Goal: Task Accomplishment & Management: Manage account settings

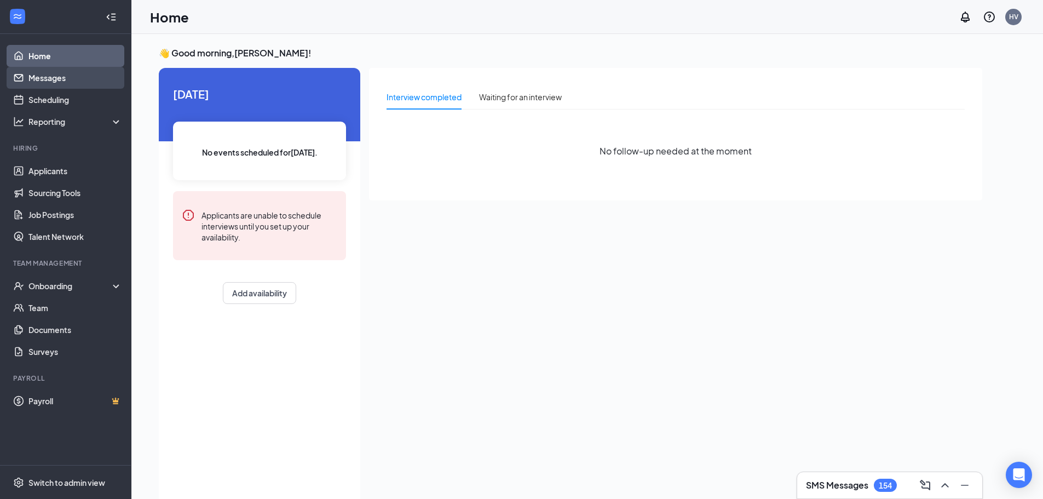
click at [55, 74] on link "Messages" at bounding box center [75, 78] width 94 height 22
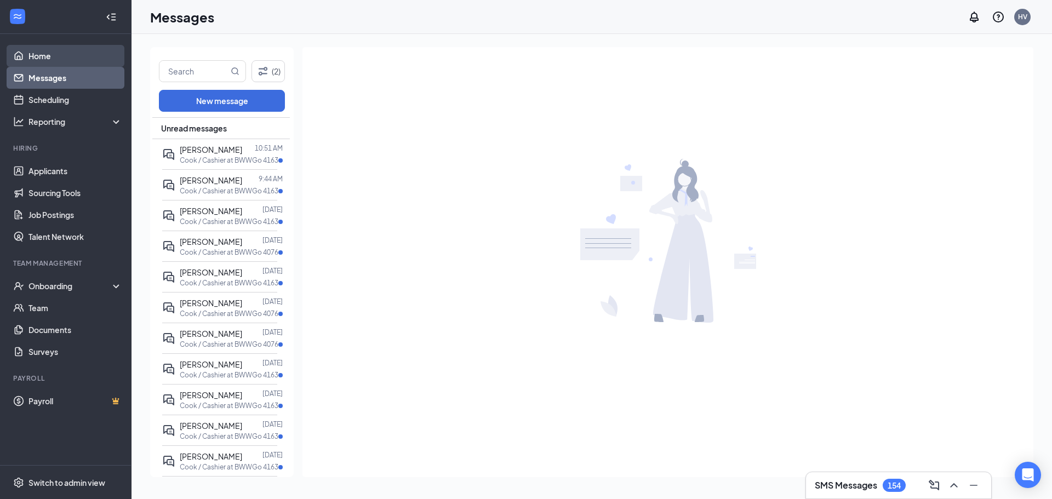
click at [33, 56] on link "Home" at bounding box center [75, 56] width 94 height 22
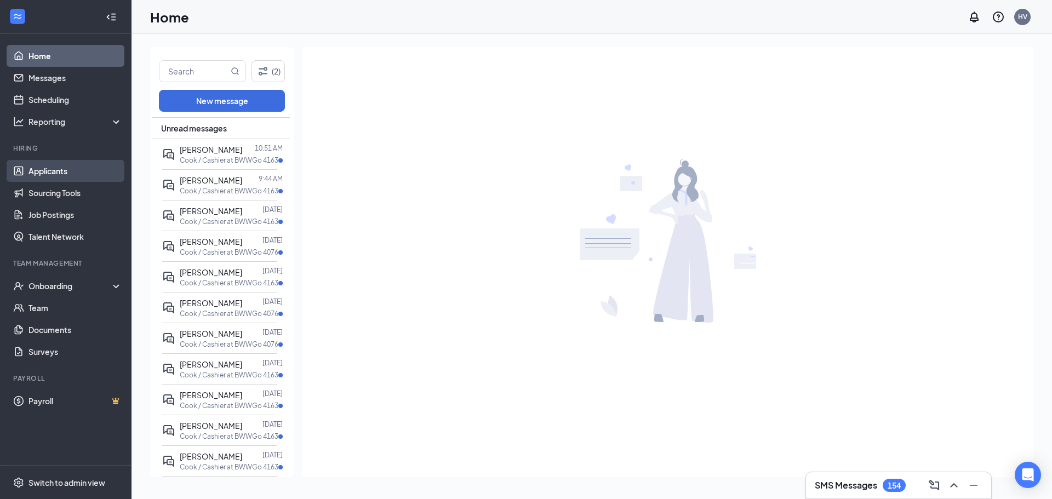
click at [33, 51] on link "Home" at bounding box center [75, 56] width 94 height 22
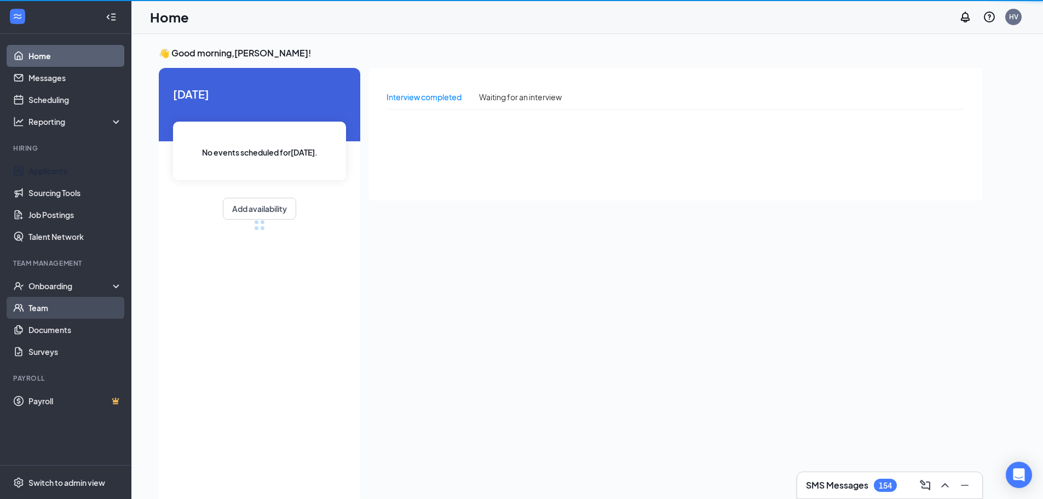
click at [43, 305] on link "Team" at bounding box center [75, 308] width 94 height 22
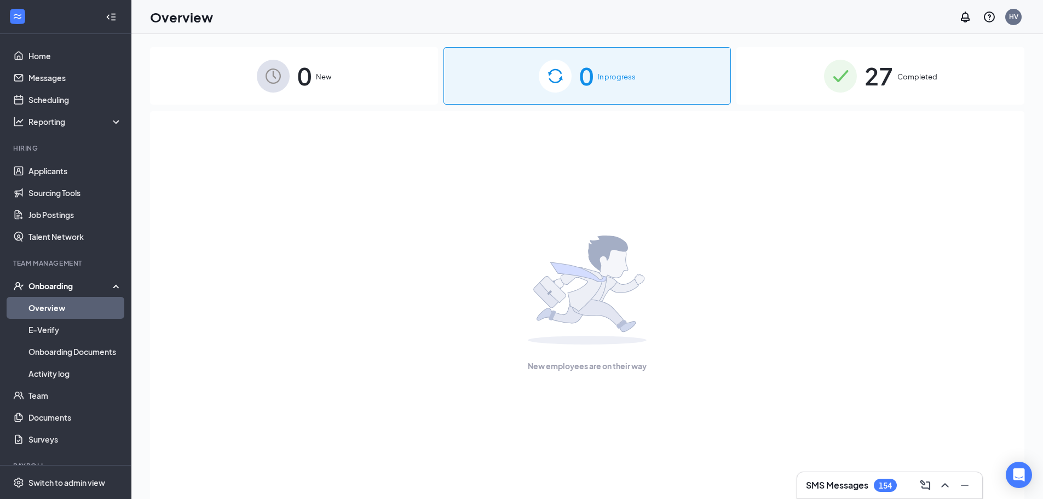
click at [908, 78] on span "Completed" at bounding box center [918, 76] width 40 height 11
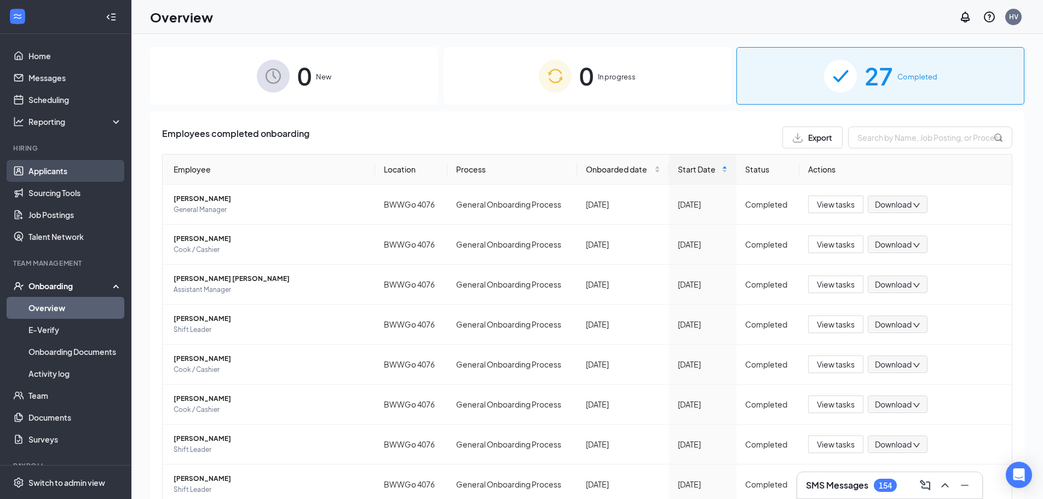
click at [55, 170] on link "Applicants" at bounding box center [75, 171] width 94 height 22
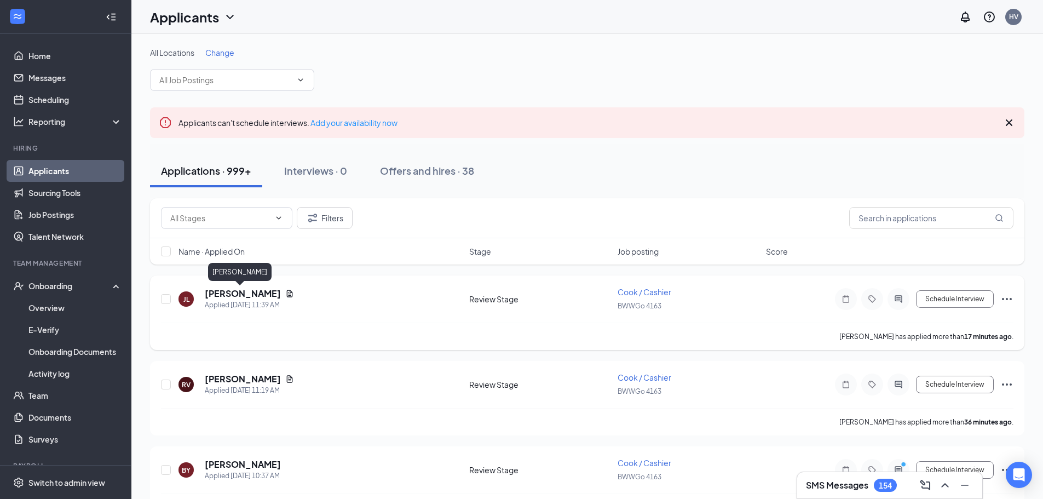
click at [250, 297] on h5 "[PERSON_NAME]" at bounding box center [243, 294] width 76 height 12
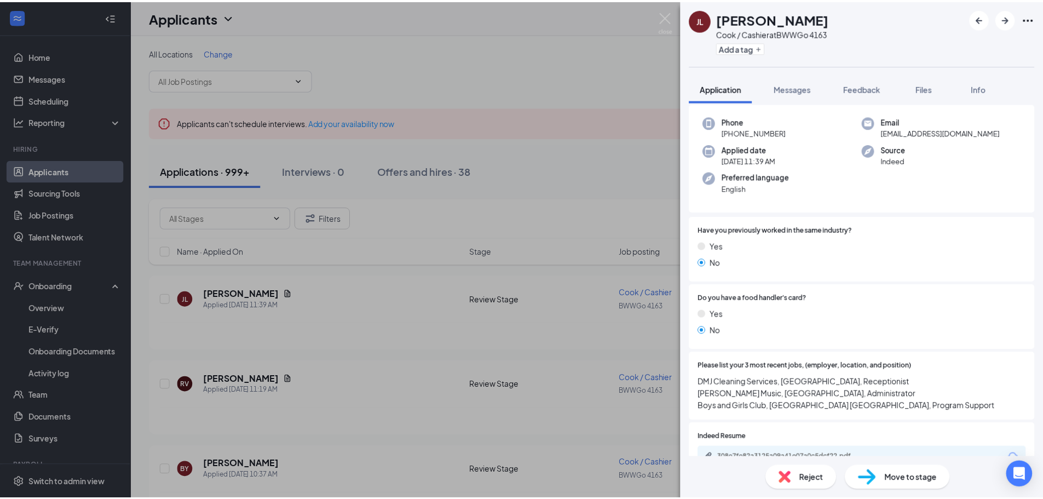
scroll to position [110, 0]
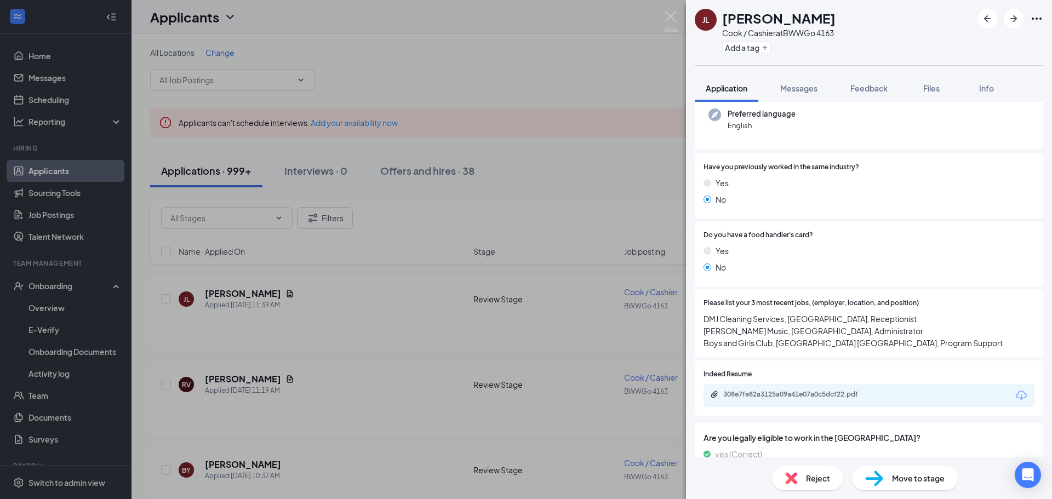
drag, startPoint x: 608, startPoint y: 134, endPoint x: 505, endPoint y: 237, distance: 145.6
click at [608, 134] on div "JL Jessica Lopez Cook / Cashier at BWWGo 4163 Add a tag Application Messages Fe…" at bounding box center [526, 249] width 1052 height 499
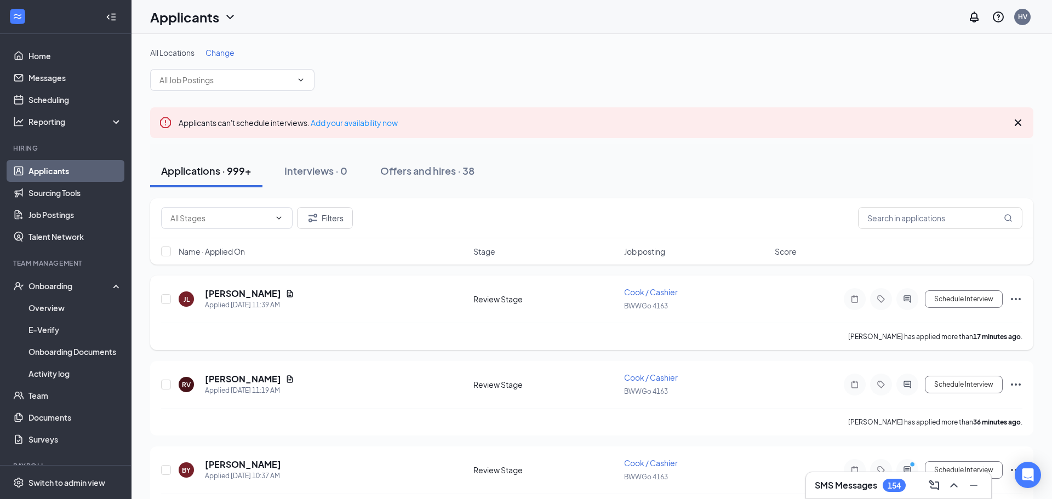
click at [422, 275] on div "Filters Name · Applied On Stage Job posting Score" at bounding box center [591, 236] width 883 height 77
click at [220, 49] on span "Change" at bounding box center [219, 53] width 29 height 10
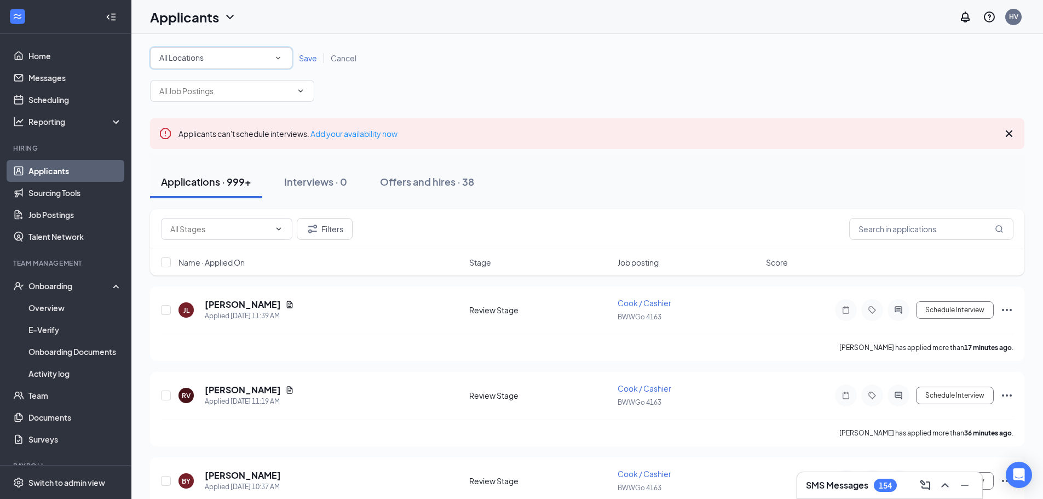
click at [281, 57] on icon "SmallChevronDown" at bounding box center [278, 58] width 10 height 10
click at [179, 111] on span "BWWGo 4076" at bounding box center [184, 115] width 51 height 10
click at [311, 60] on span "Save" at bounding box center [308, 58] width 18 height 10
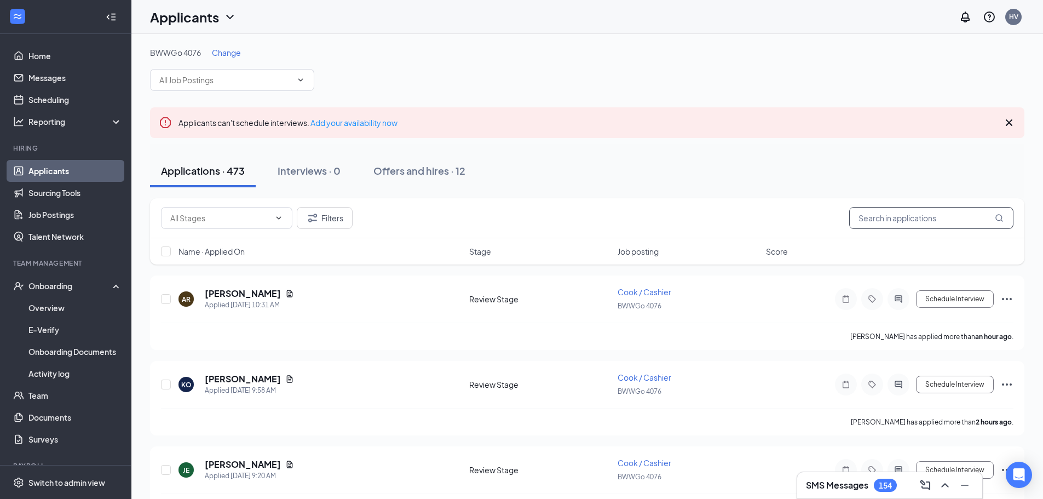
click at [919, 222] on input "text" at bounding box center [931, 218] width 164 height 22
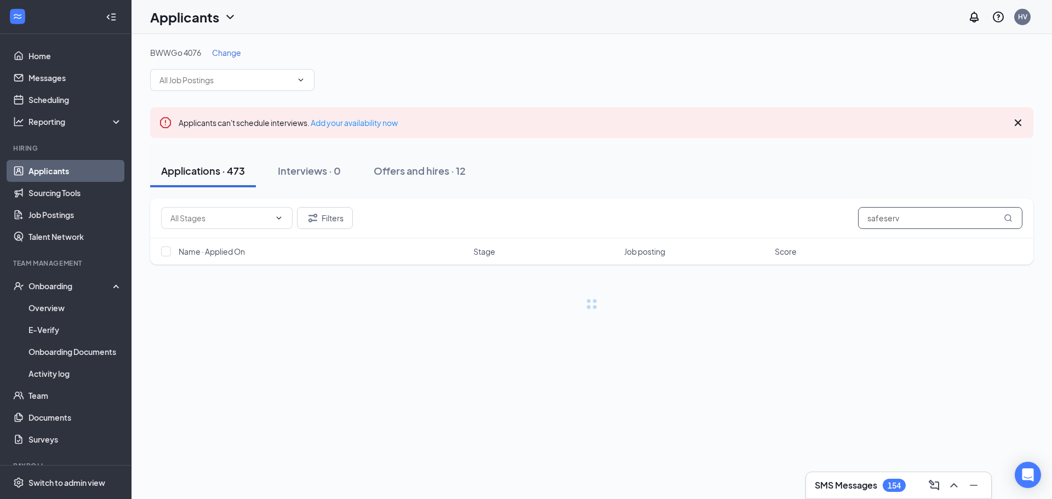
type input "safeserv"
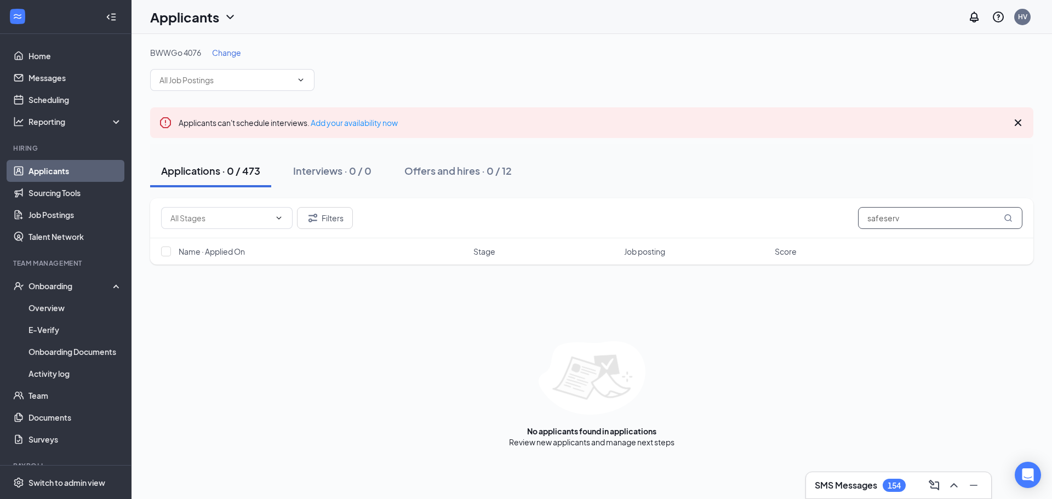
drag, startPoint x: 915, startPoint y: 219, endPoint x: 794, endPoint y: 234, distance: 122.0
click at [794, 236] on div "Filters safeserv" at bounding box center [591, 218] width 883 height 40
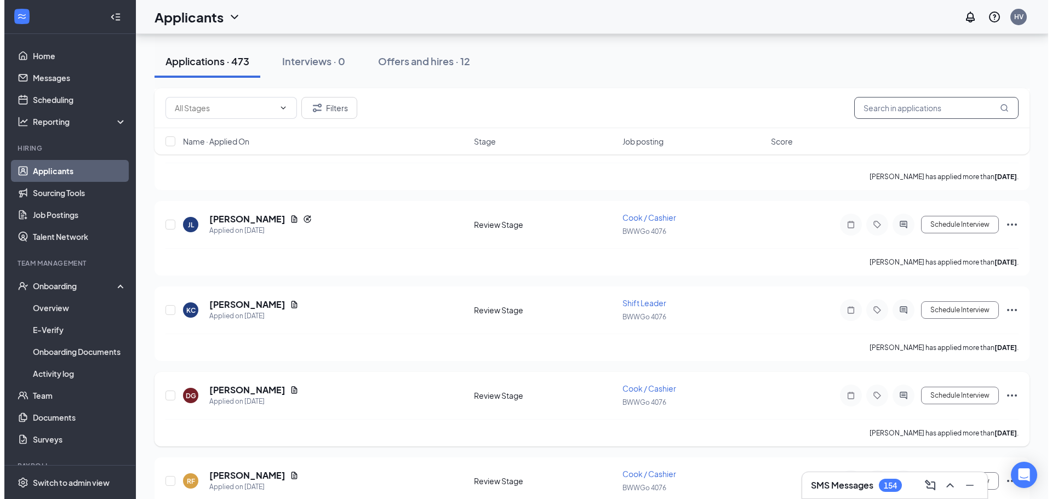
scroll to position [4162, 0]
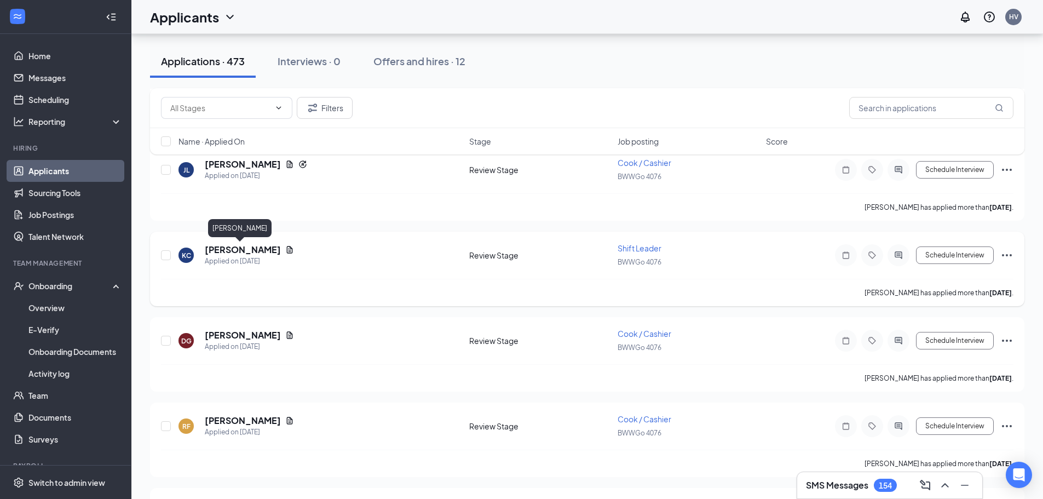
click at [223, 248] on h5 "[PERSON_NAME]" at bounding box center [243, 250] width 76 height 12
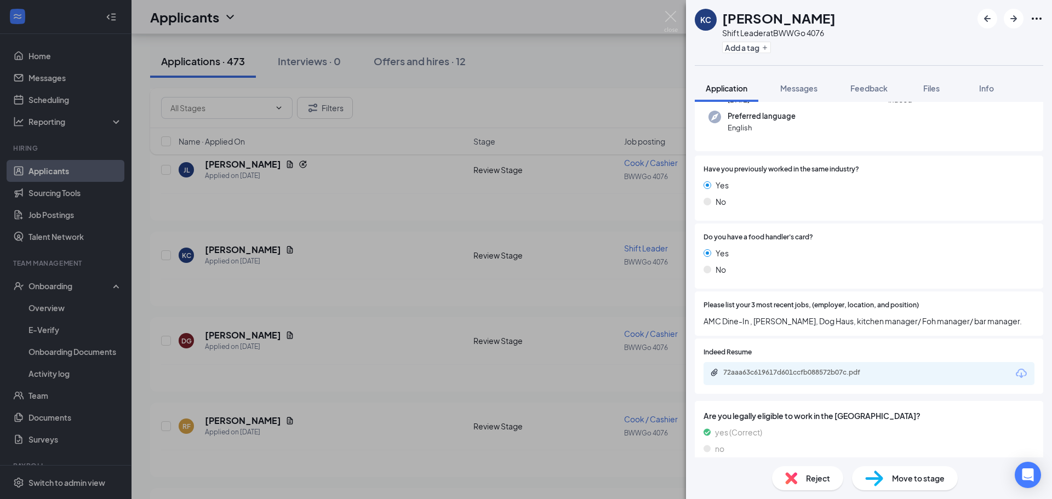
scroll to position [110, 0]
click at [802, 368] on div "72aaa63c619617d601ccfb088572b07c.pdf" at bounding box center [799, 370] width 153 height 9
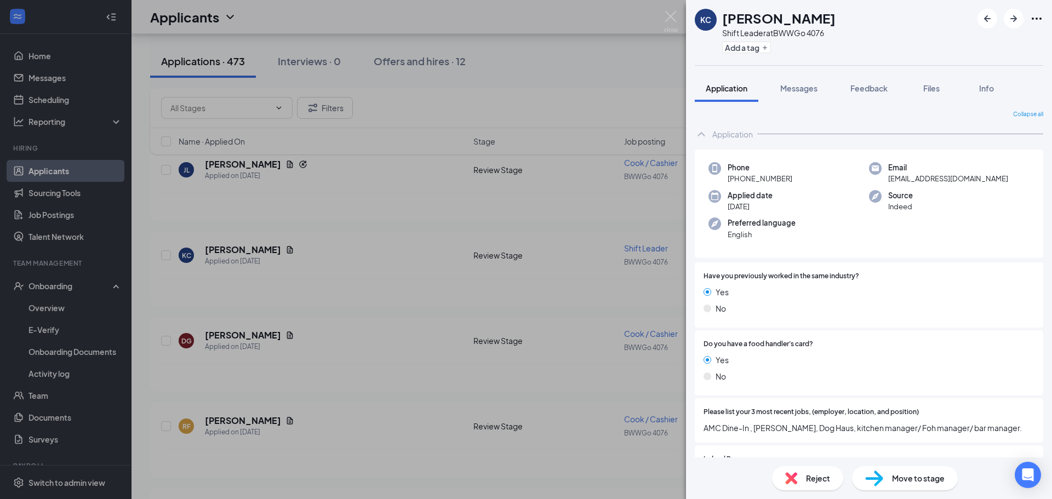
scroll to position [0, 0]
click at [794, 89] on span "Messages" at bounding box center [798, 88] width 37 height 10
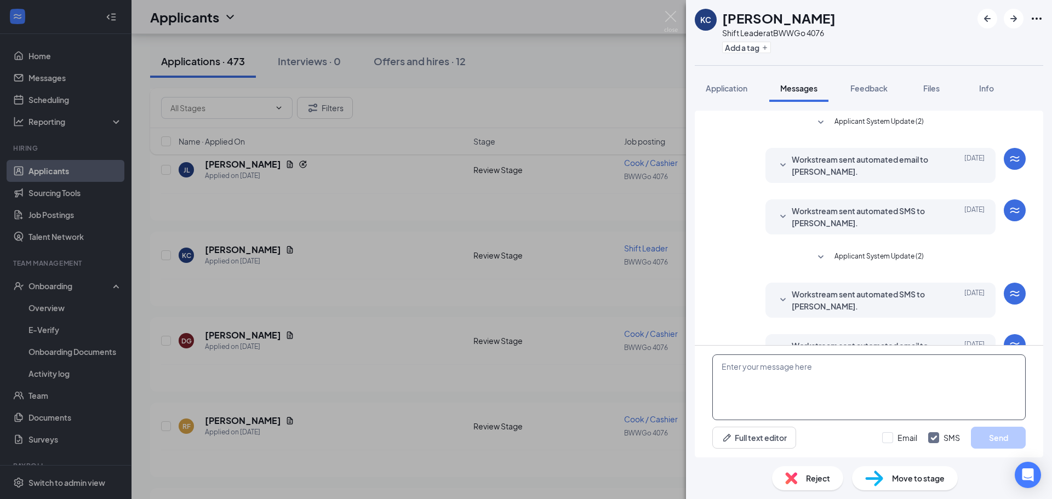
scroll to position [35, 0]
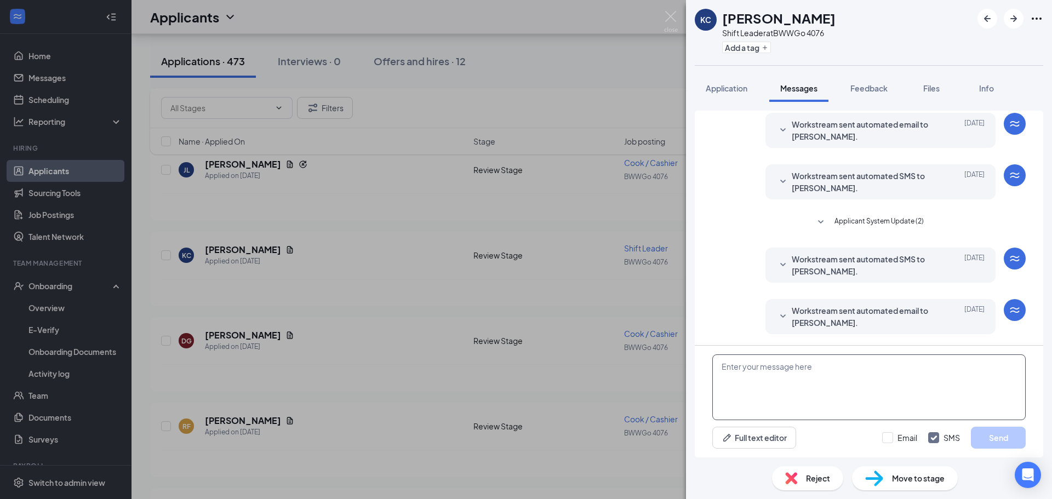
click at [828, 370] on textarea at bounding box center [868, 387] width 313 height 66
type textarea "G"
type textarea "Hi Kevin my name is Hugo Valenci"
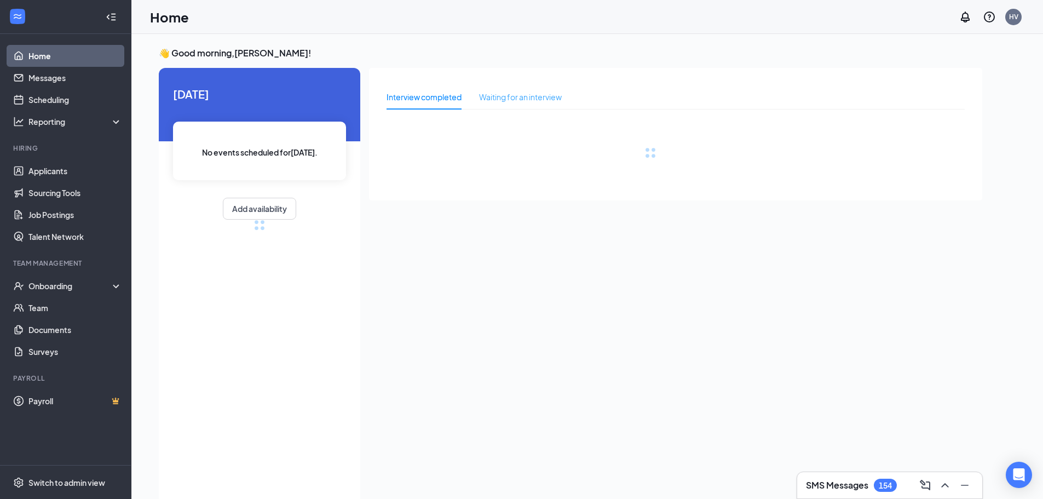
click at [106, 137] on div "Home Messages Scheduling Reporting Hiring Applicants Sourcing Tools Job Posting…" at bounding box center [521, 261] width 1043 height 522
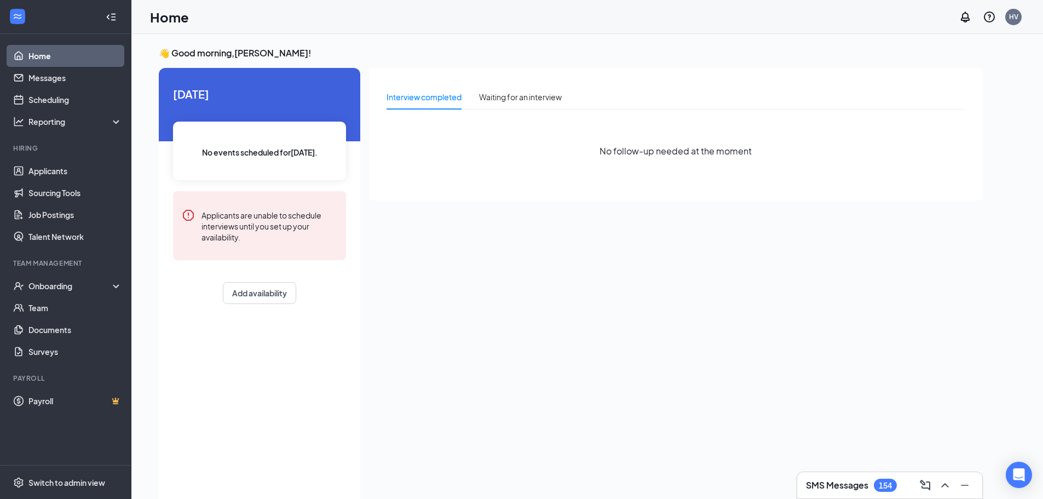
click at [487, 176] on div "No follow-up needed at the moment" at bounding box center [676, 151] width 578 height 66
click at [58, 169] on link "Applicants" at bounding box center [75, 171] width 94 height 22
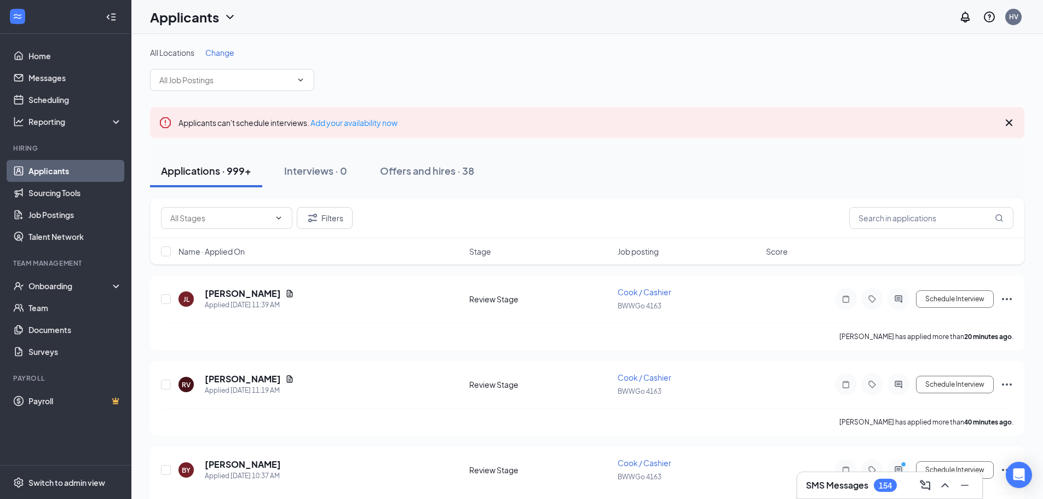
click at [179, 51] on span "All Locations" at bounding box center [172, 53] width 44 height 10
click at [230, 50] on span "Change" at bounding box center [219, 53] width 29 height 10
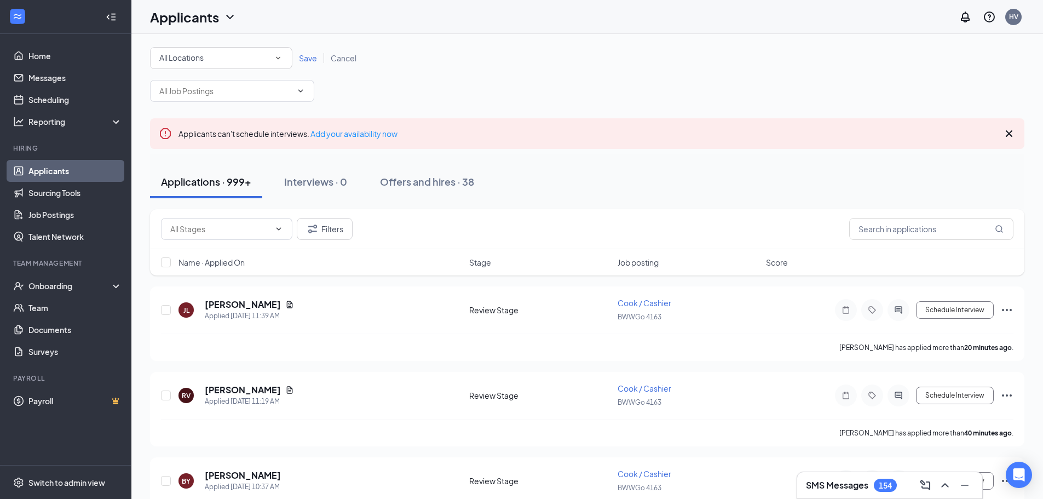
click at [228, 54] on div "All Locations" at bounding box center [221, 57] width 124 height 13
click at [188, 113] on span "BWWGo 4076" at bounding box center [184, 115] width 51 height 10
click at [302, 56] on span "Save" at bounding box center [308, 58] width 18 height 10
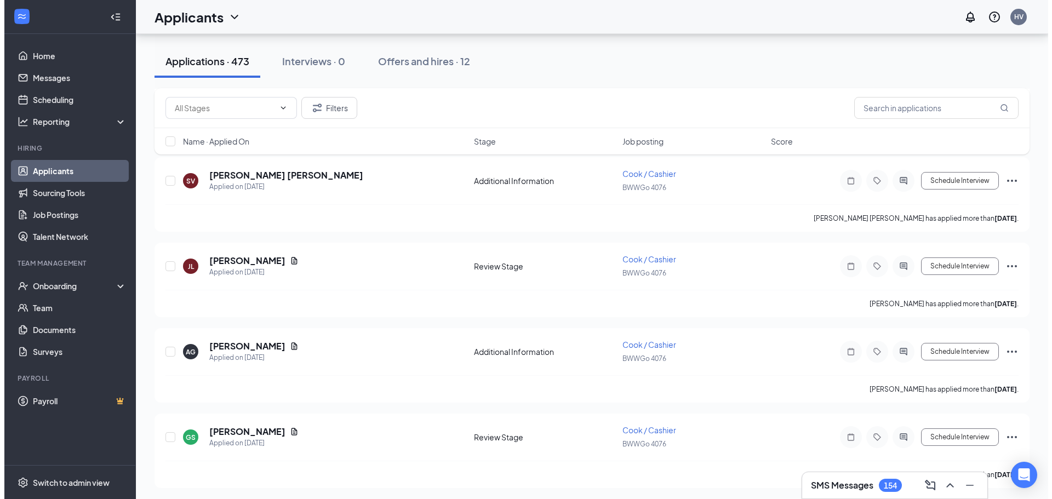
scroll to position [7722, 0]
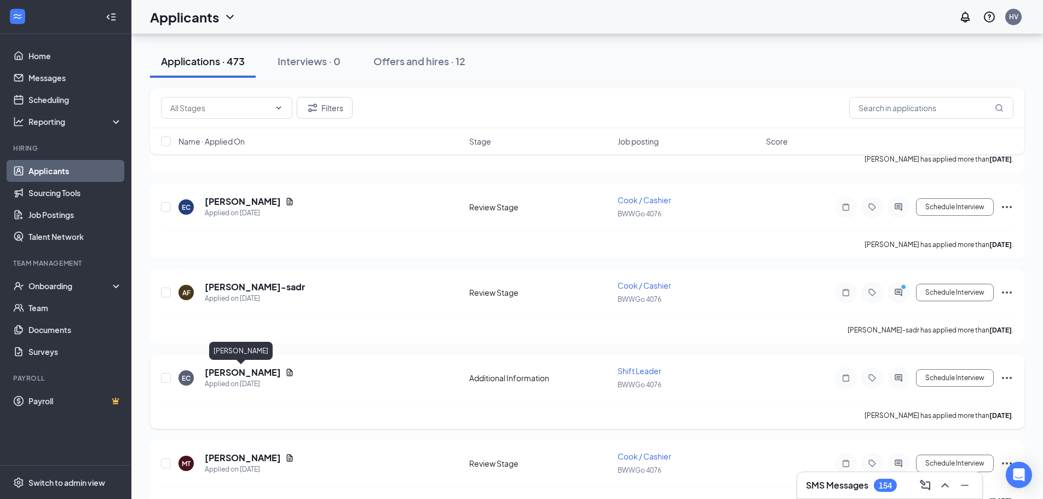
click at [227, 372] on h5 "[PERSON_NAME]" at bounding box center [243, 372] width 76 height 12
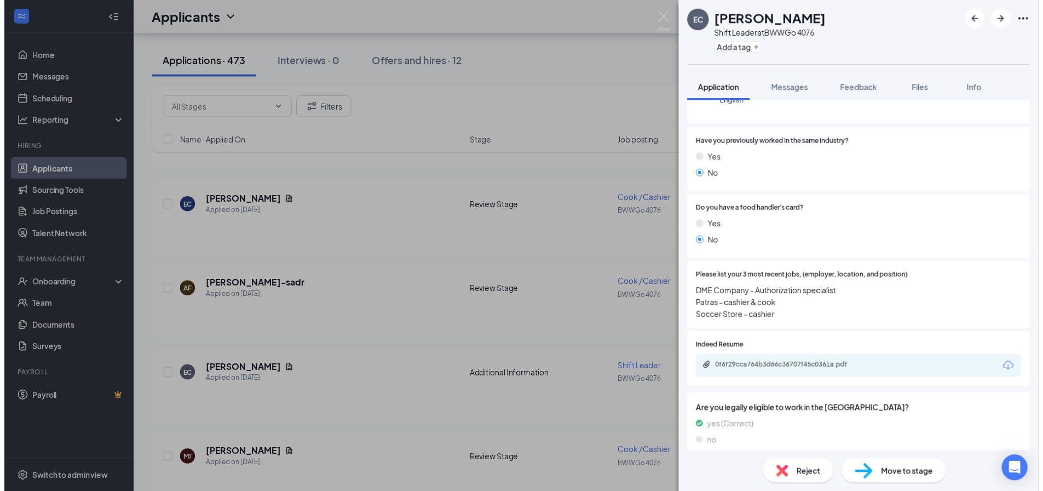
scroll to position [197, 0]
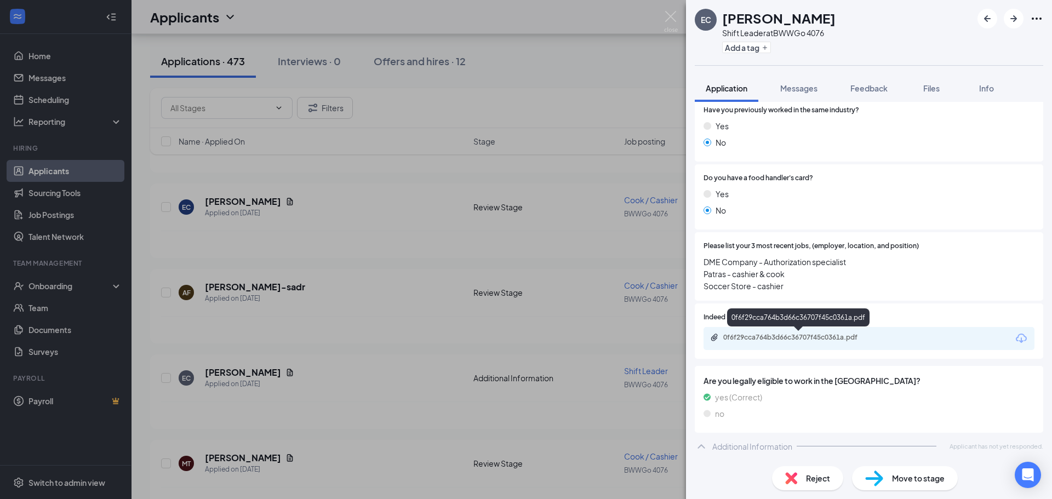
click at [811, 337] on div "0f6f29cca764b3d66c36707f45c0361a.pdf" at bounding box center [799, 337] width 153 height 9
click at [483, 238] on div "EC [PERSON_NAME] Shift Leader at BWWGo 4076 Add a tag Application Messages Feed…" at bounding box center [526, 249] width 1052 height 499
click at [669, 15] on img at bounding box center [671, 21] width 14 height 21
click at [1012, 20] on icon "ArrowRight" at bounding box center [1013, 18] width 13 height 13
click at [315, 240] on div "[PERSON_NAME] has applied more than [DATE] ." at bounding box center [591, 244] width 861 height 27
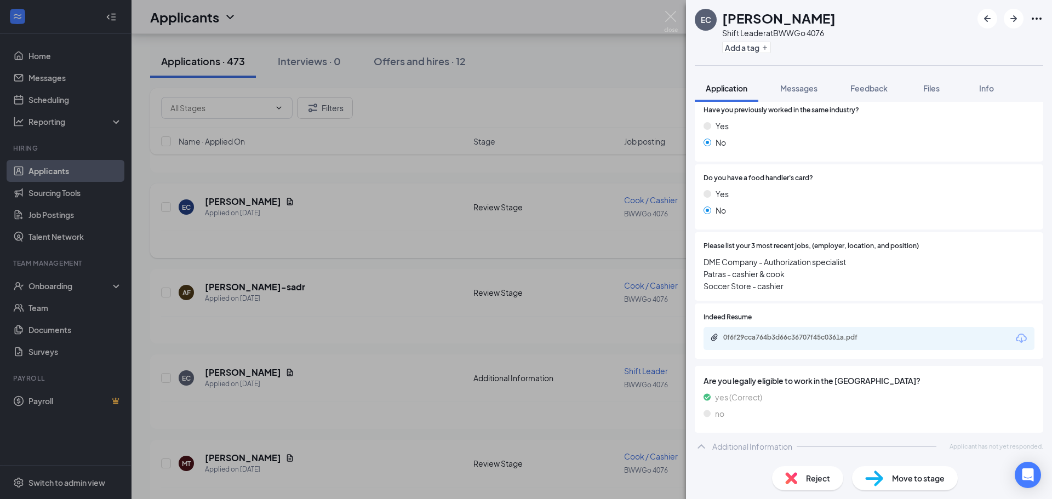
click at [313, 239] on div "[PERSON_NAME] has applied more than [DATE] ." at bounding box center [591, 244] width 861 height 27
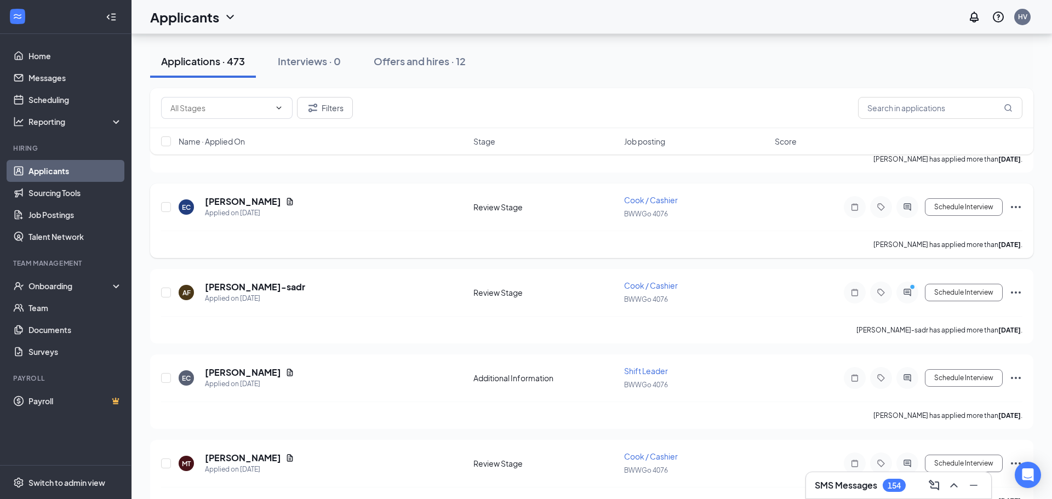
click at [310, 237] on div "[PERSON_NAME] has applied more than [DATE] ." at bounding box center [591, 244] width 861 height 27
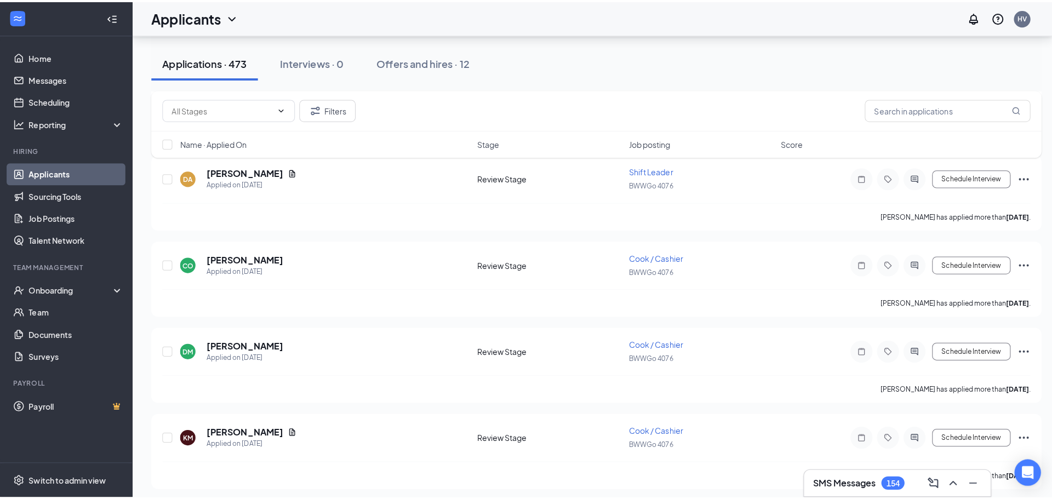
scroll to position [9311, 0]
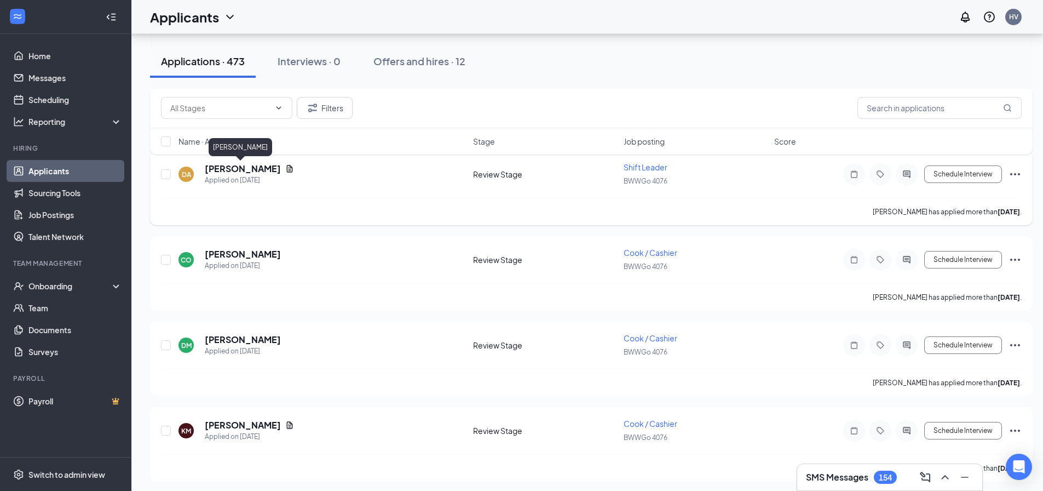
click at [251, 168] on h5 "[PERSON_NAME]" at bounding box center [243, 169] width 76 height 12
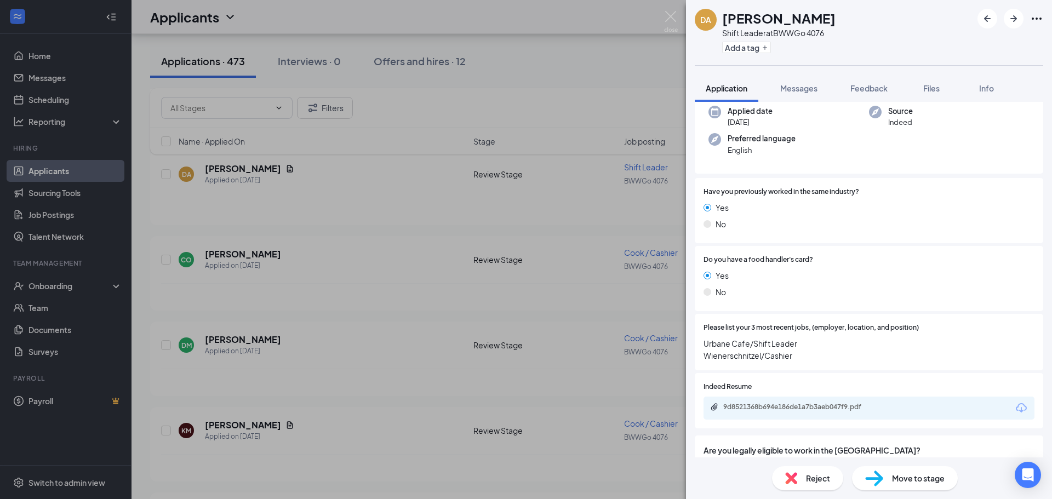
scroll to position [110, 0]
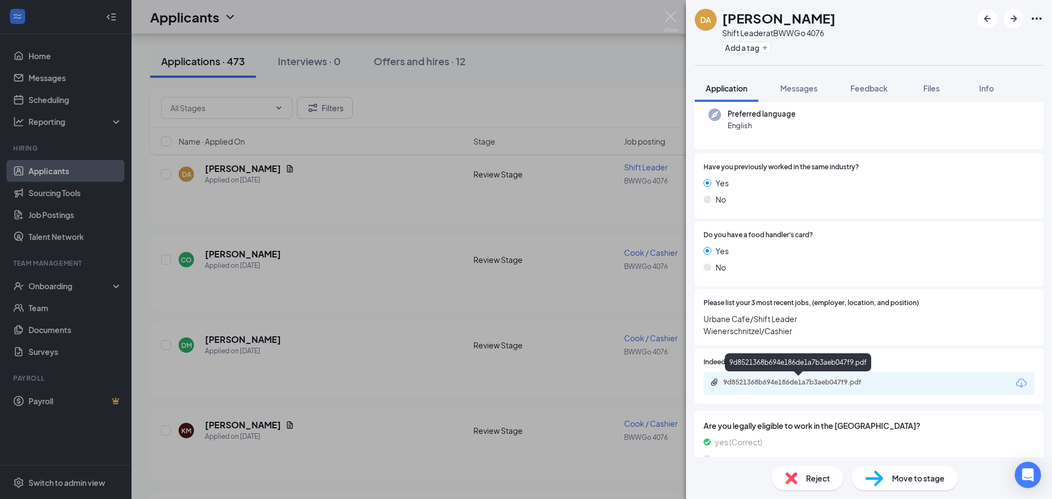
click at [760, 379] on div "9d8521368b694e186de1a7b3aeb047f9.pdf" at bounding box center [799, 382] width 153 height 9
click at [553, 250] on div "DA [PERSON_NAME] Shift Leader at BWWGo 4076 Add a tag Application Messages Feed…" at bounding box center [526, 249] width 1052 height 499
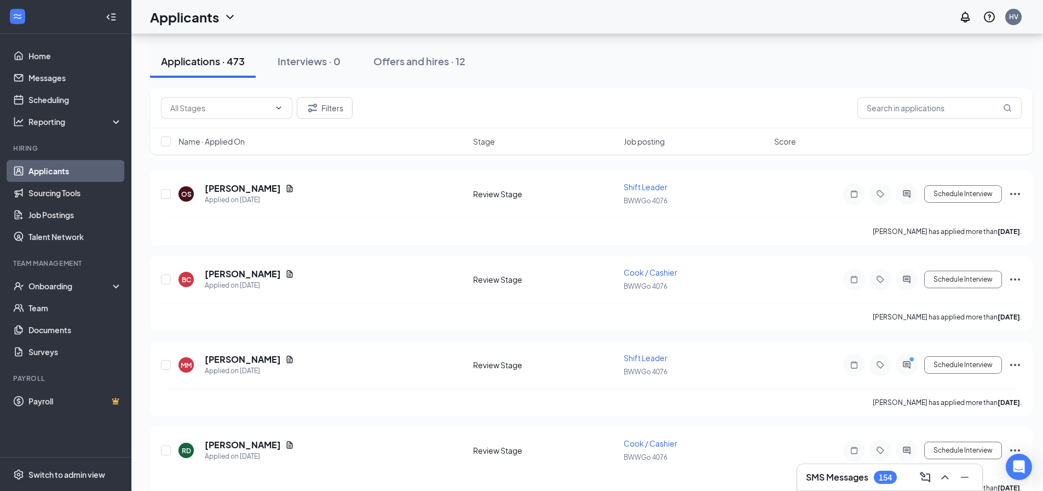
scroll to position [11063, 0]
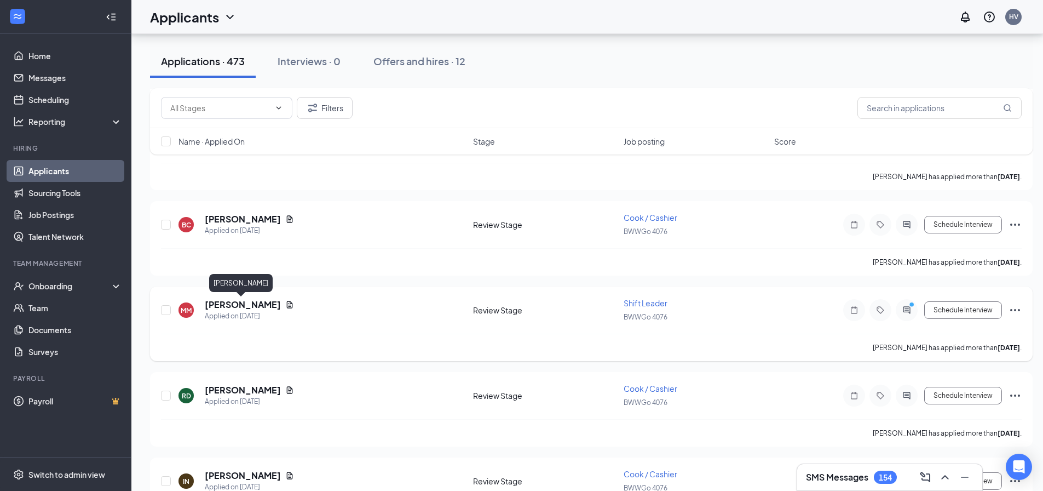
click at [235, 306] on h5 "[PERSON_NAME]" at bounding box center [243, 304] width 76 height 12
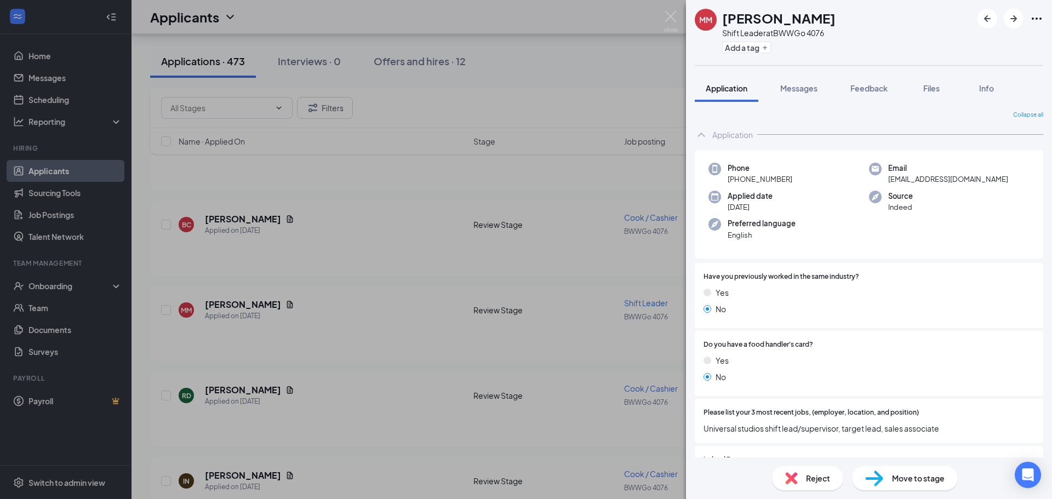
click at [535, 261] on div "MM [PERSON_NAME] Shift Leader at BWWGo 4076 Add a tag Application Messages Feed…" at bounding box center [526, 249] width 1052 height 499
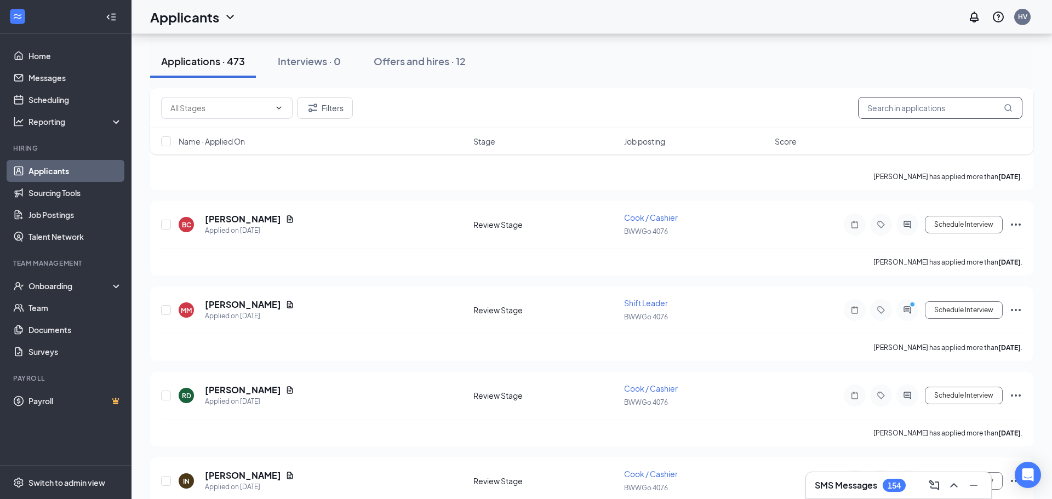
click at [953, 110] on input "text" at bounding box center [940, 108] width 164 height 22
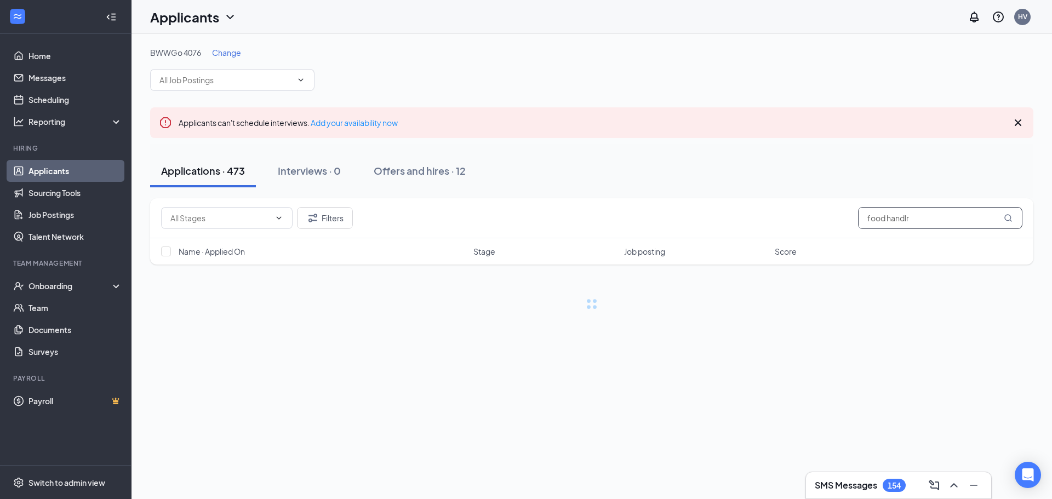
click at [937, 224] on input "food handlr" at bounding box center [940, 218] width 164 height 22
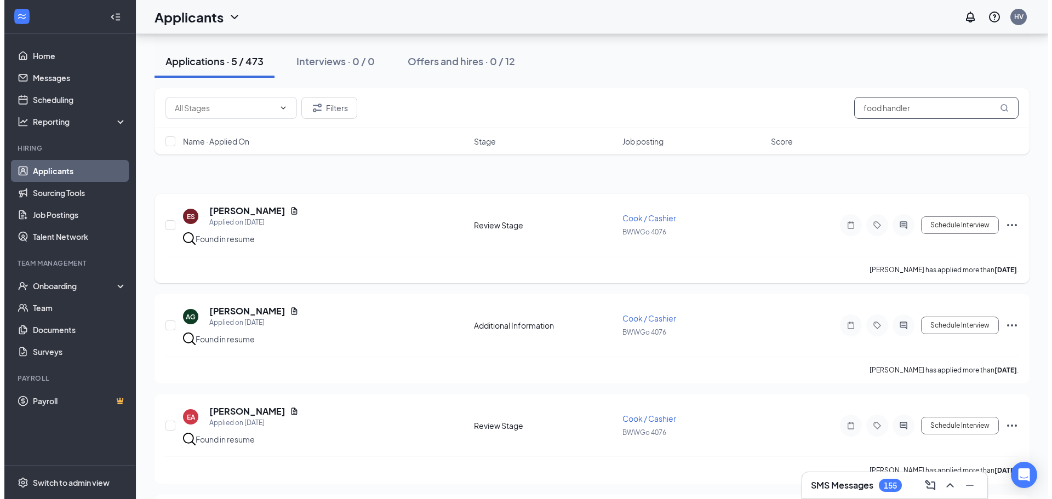
scroll to position [53, 0]
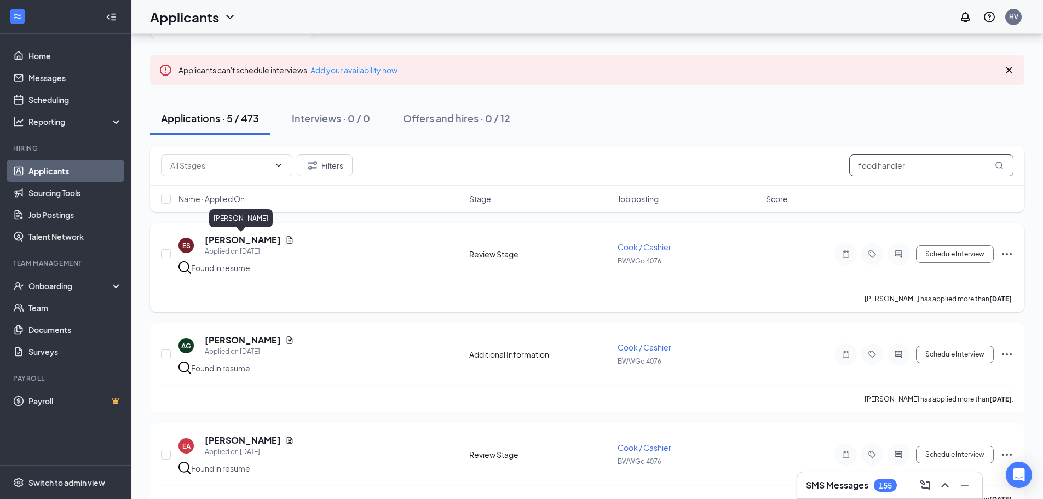
type input "food handler"
click at [240, 243] on h5 "[PERSON_NAME]" at bounding box center [243, 240] width 76 height 12
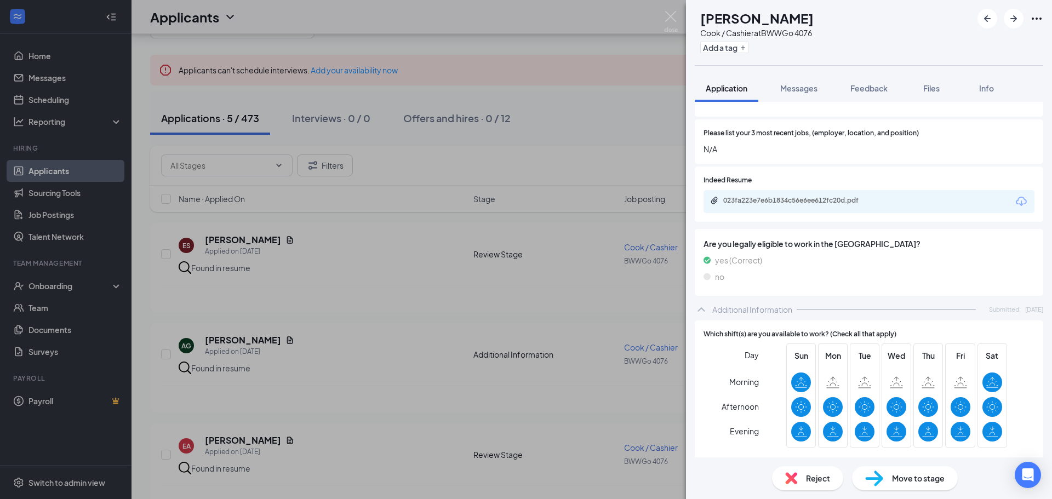
scroll to position [285, 0]
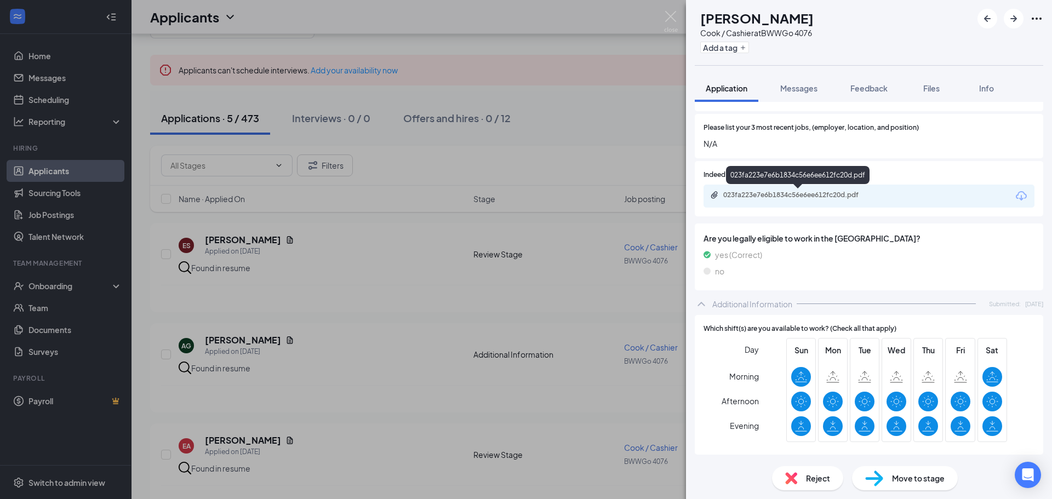
click at [766, 196] on div "023fa223e7e6b1834c56e6ee612fc20d.pdf" at bounding box center [799, 195] width 153 height 9
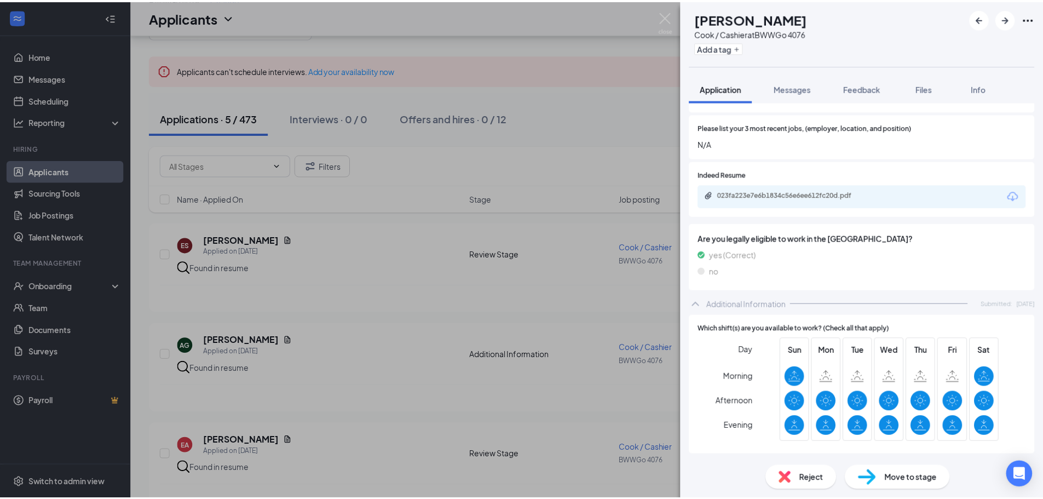
scroll to position [281, 0]
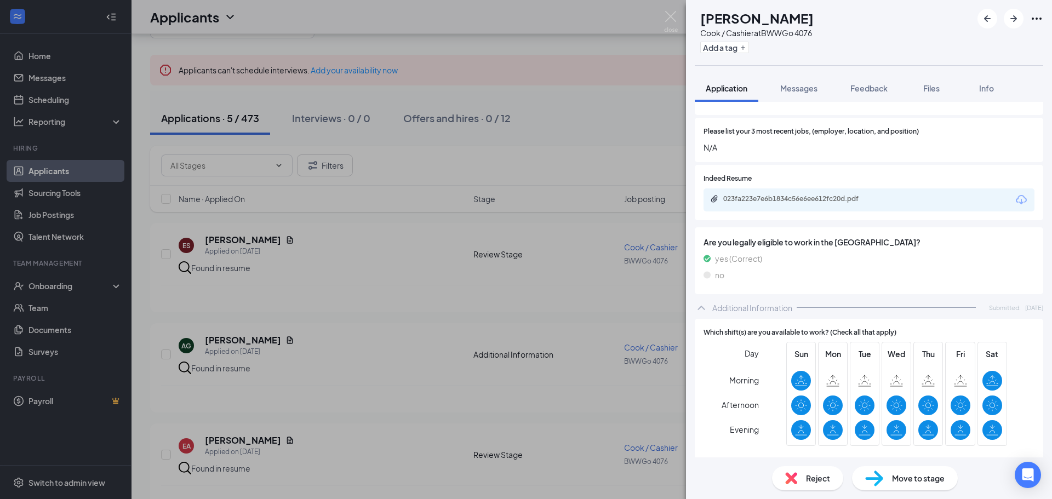
click at [504, 302] on div "ES [PERSON_NAME] / Cashier at BWWGo 4076 Add a tag Application Messages Feedbac…" at bounding box center [526, 249] width 1052 height 499
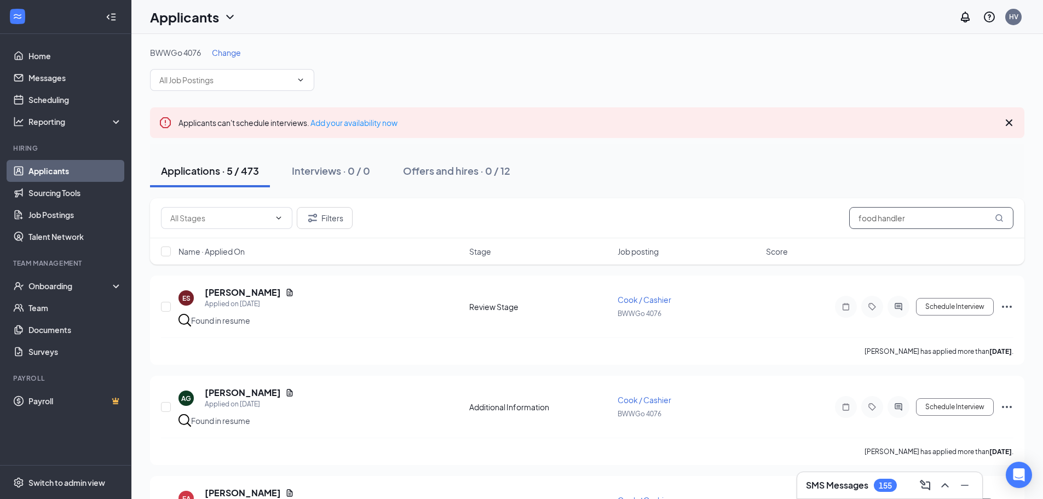
drag, startPoint x: 908, startPoint y: 216, endPoint x: 764, endPoint y: 241, distance: 145.6
click at [764, 241] on div "Filters food handler Name · Applied On Stage Job posting Score" at bounding box center [587, 231] width 875 height 66
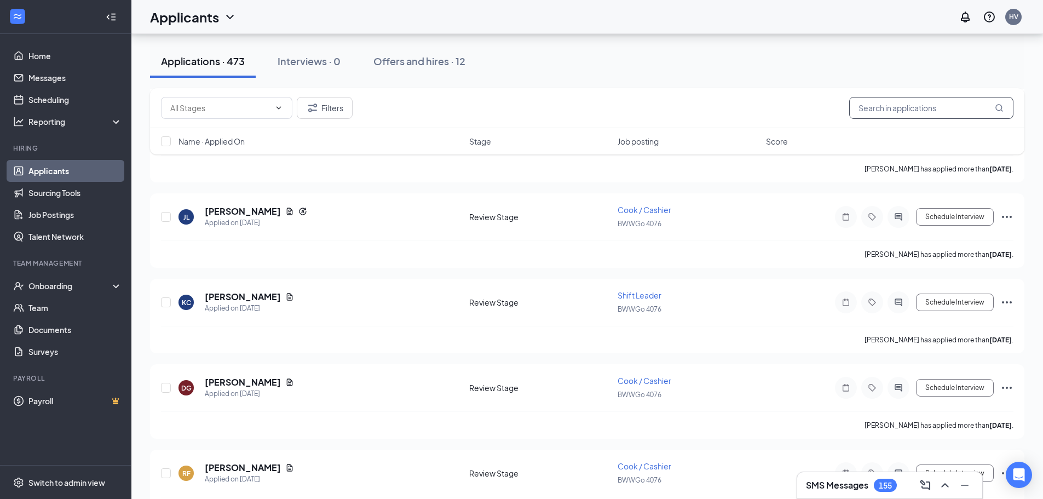
scroll to position [4217, 0]
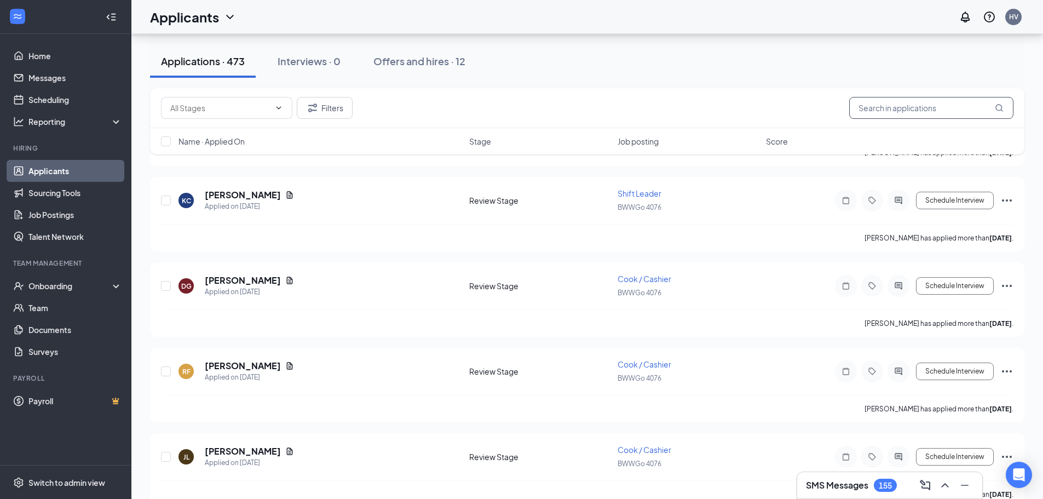
click at [866, 111] on input "text" at bounding box center [931, 108] width 164 height 22
type input "shift leader"
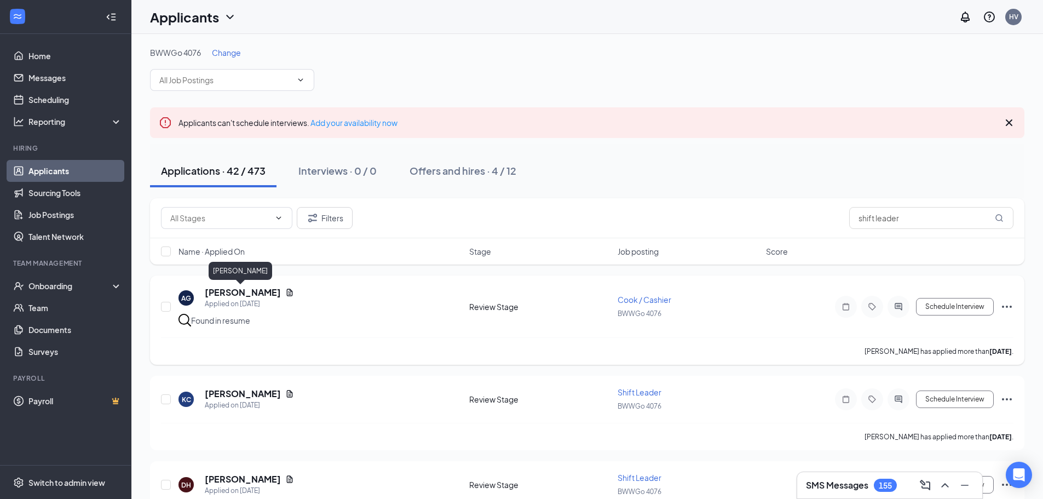
click at [233, 294] on h5 "[PERSON_NAME]" at bounding box center [243, 292] width 76 height 12
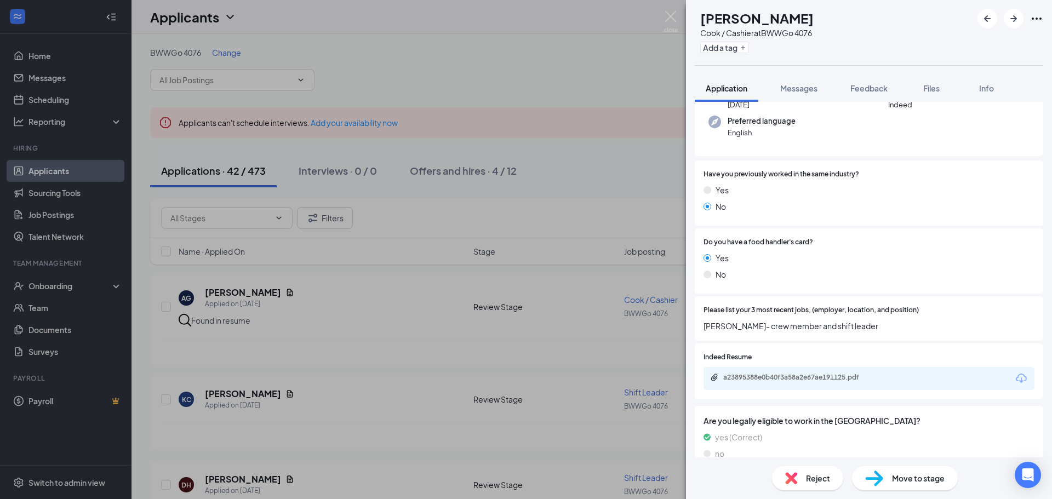
scroll to position [110, 0]
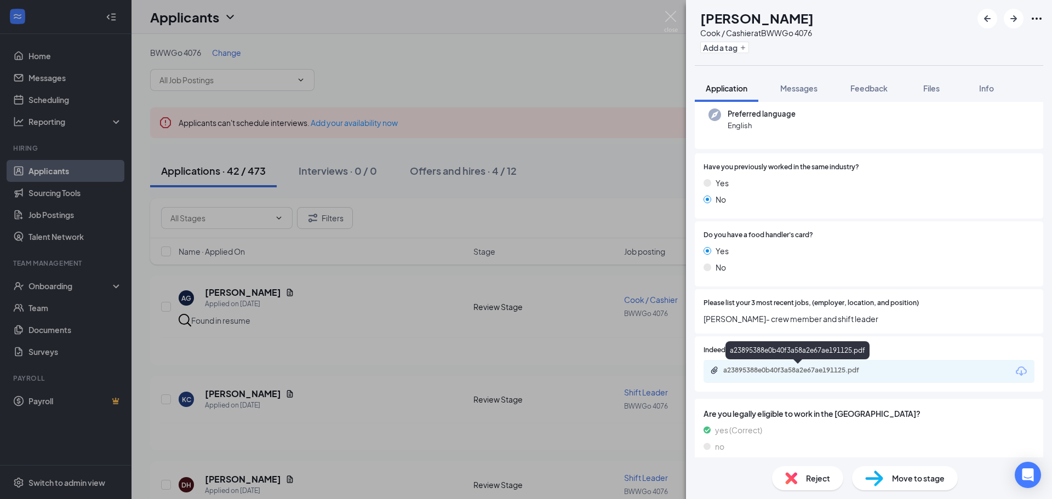
click at [779, 369] on div "a23895388e0b40f3a58a2e67ae191125.pdf" at bounding box center [799, 370] width 153 height 9
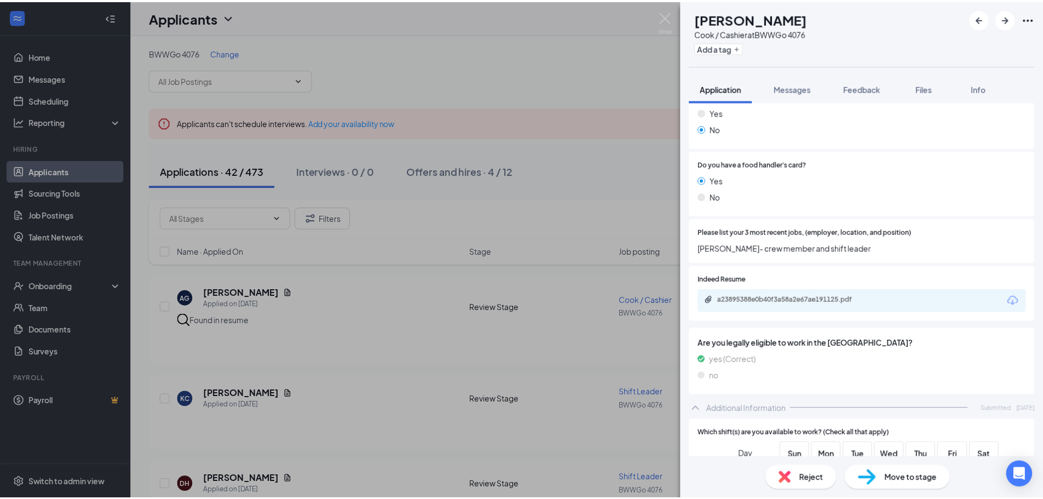
scroll to position [285, 0]
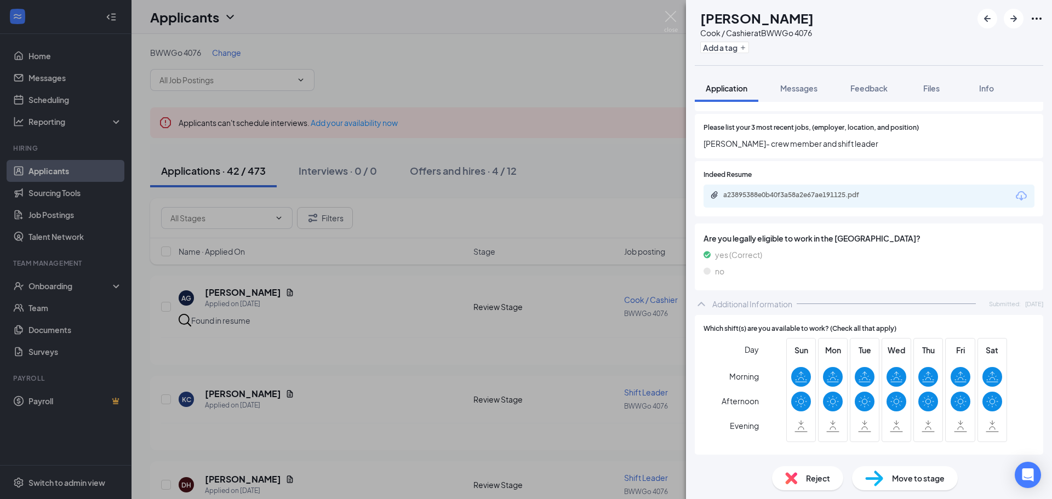
click at [343, 328] on div "AG [PERSON_NAME] / Cashier at BWWGo 4076 Add a tag Application Messages Feedbac…" at bounding box center [526, 249] width 1052 height 499
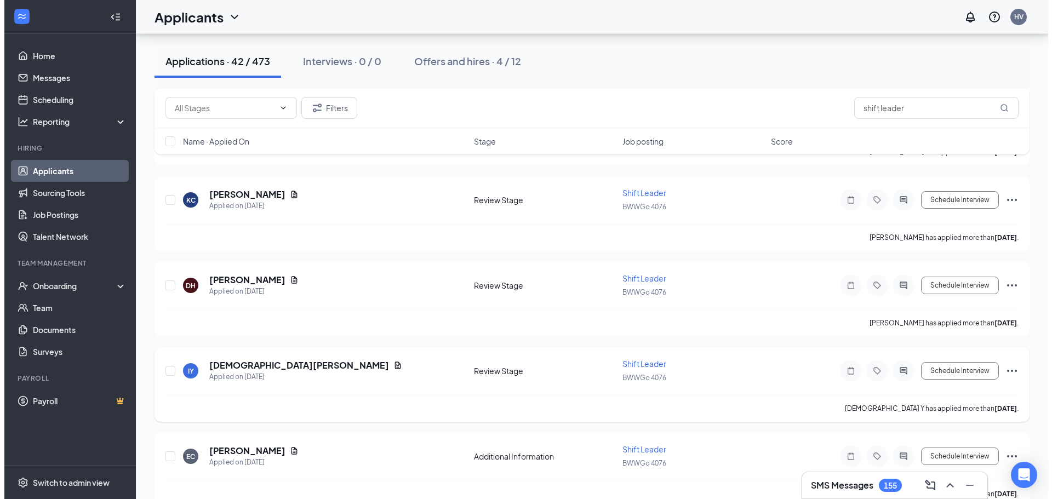
scroll to position [219, 0]
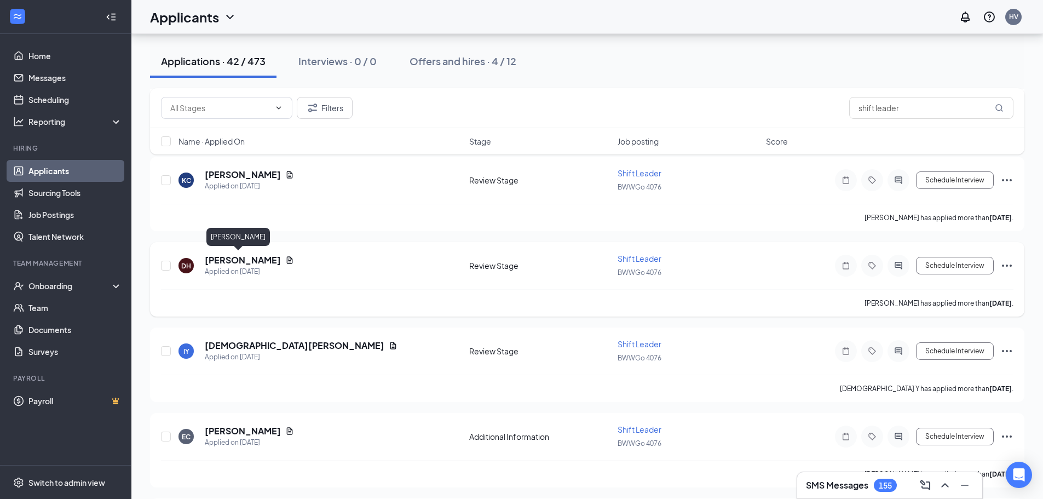
click at [228, 260] on h5 "[PERSON_NAME]" at bounding box center [243, 260] width 76 height 12
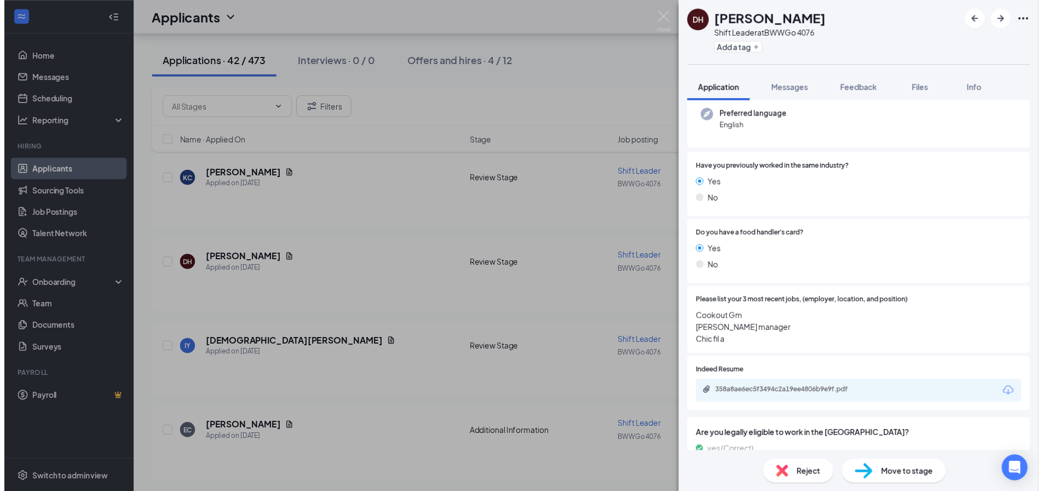
scroll to position [110, 0]
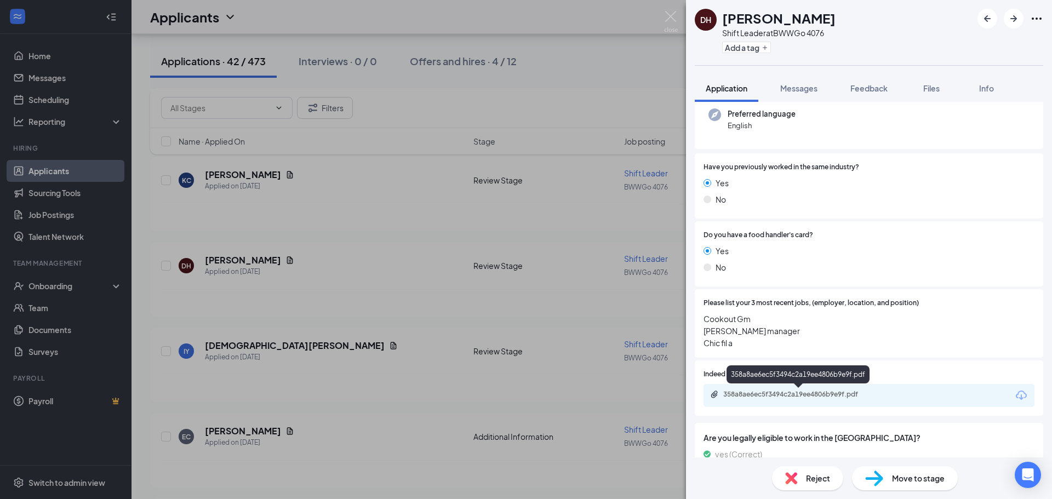
click at [738, 393] on div "358a8ae6ec5f3494c2a19ee4806b9e9f.pdf" at bounding box center [799, 394] width 153 height 9
click at [559, 210] on div "DH [PERSON_NAME] Shift Leader at BWWGo 4076 Add a tag Application Messages Feed…" at bounding box center [526, 249] width 1052 height 499
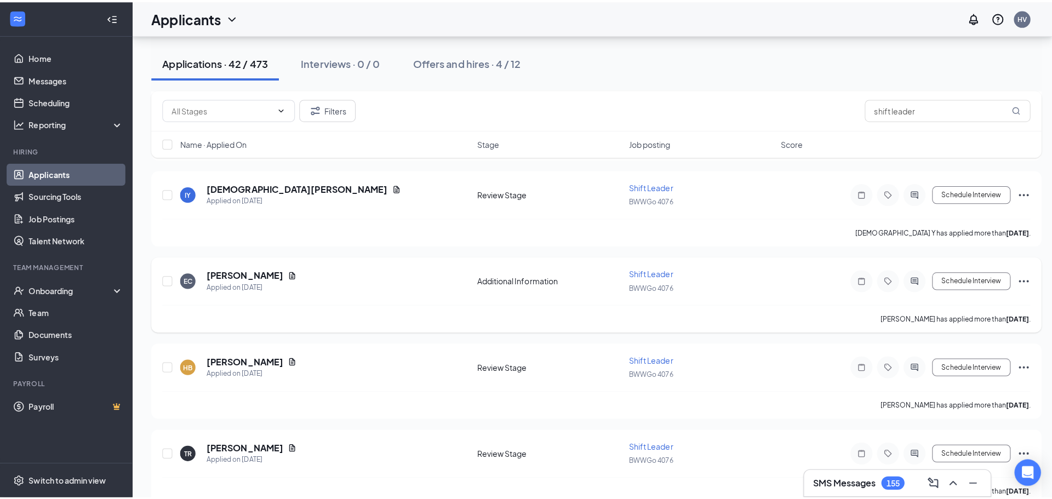
scroll to position [383, 0]
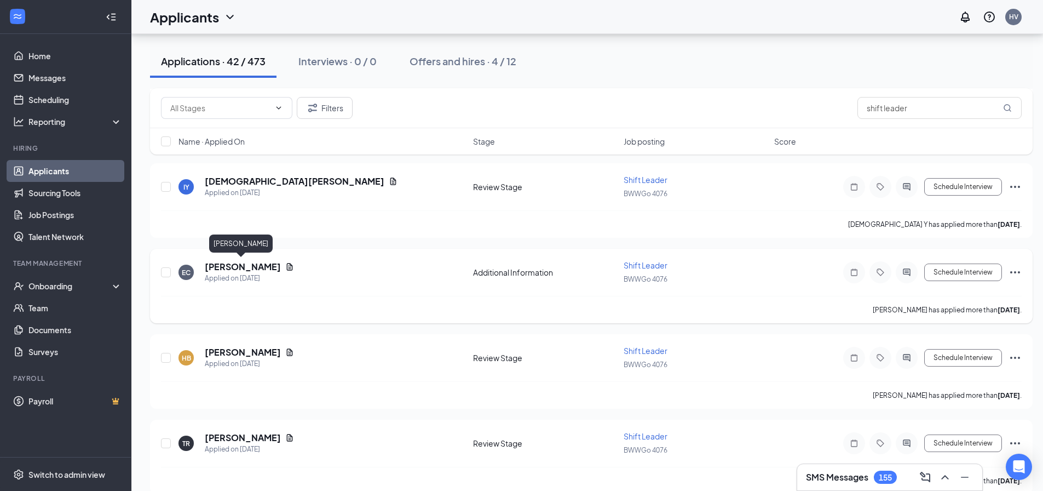
click at [252, 263] on h5 "[PERSON_NAME]" at bounding box center [243, 267] width 76 height 12
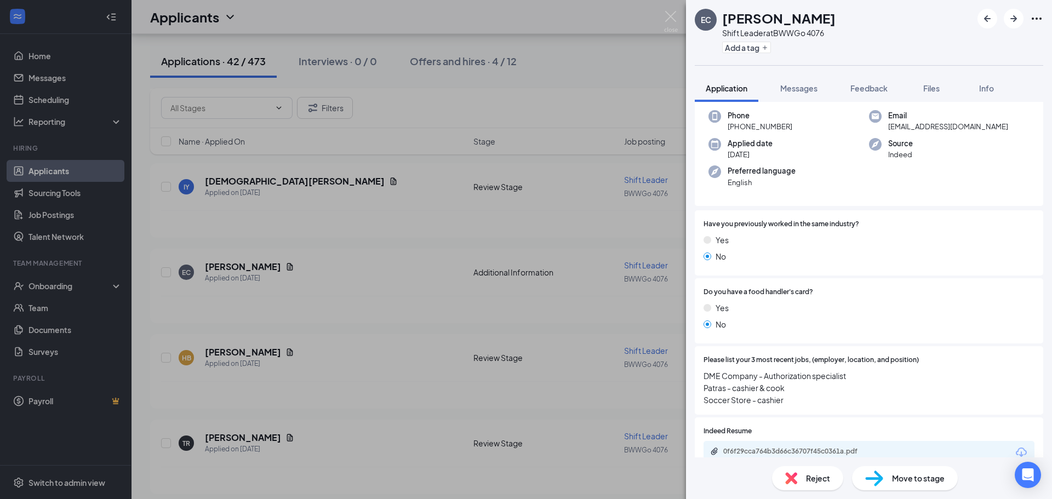
scroll to position [110, 0]
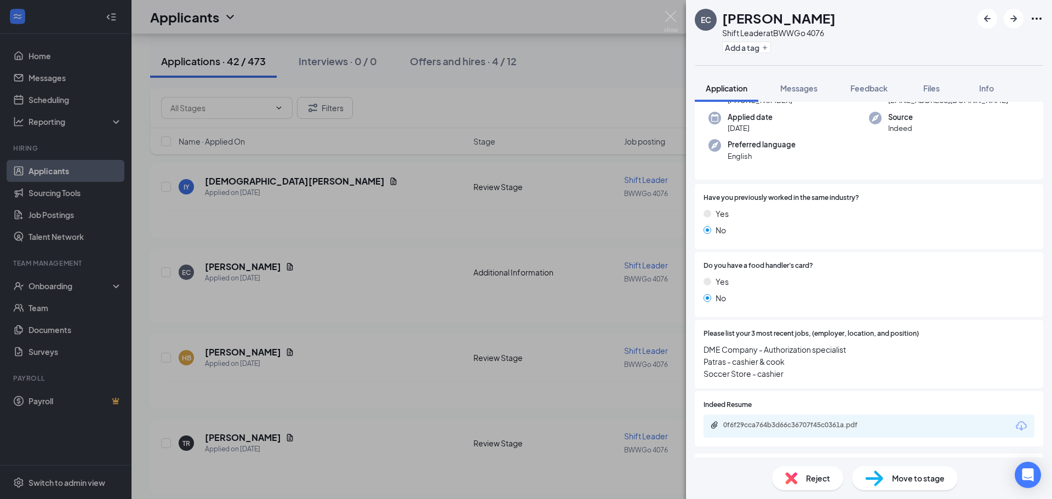
click at [406, 307] on div "EC [PERSON_NAME] Shift Leader at BWWGo 4076 Add a tag Application Messages Feed…" at bounding box center [526, 249] width 1052 height 499
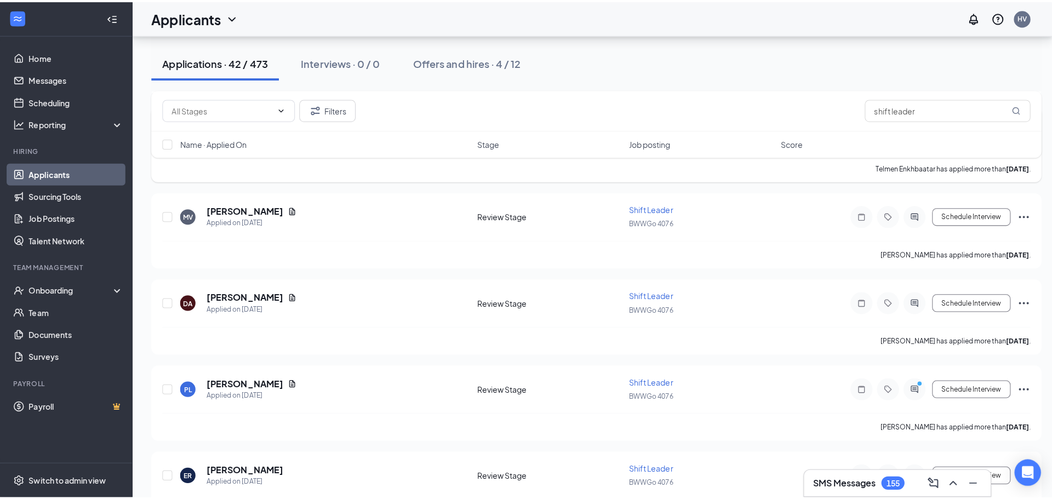
scroll to position [1150, 0]
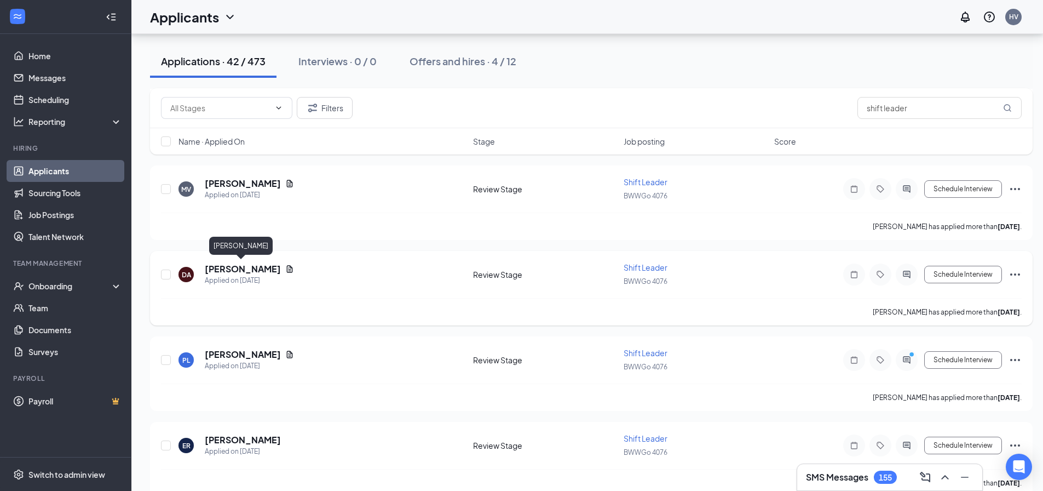
click at [233, 271] on h5 "[PERSON_NAME]" at bounding box center [243, 269] width 76 height 12
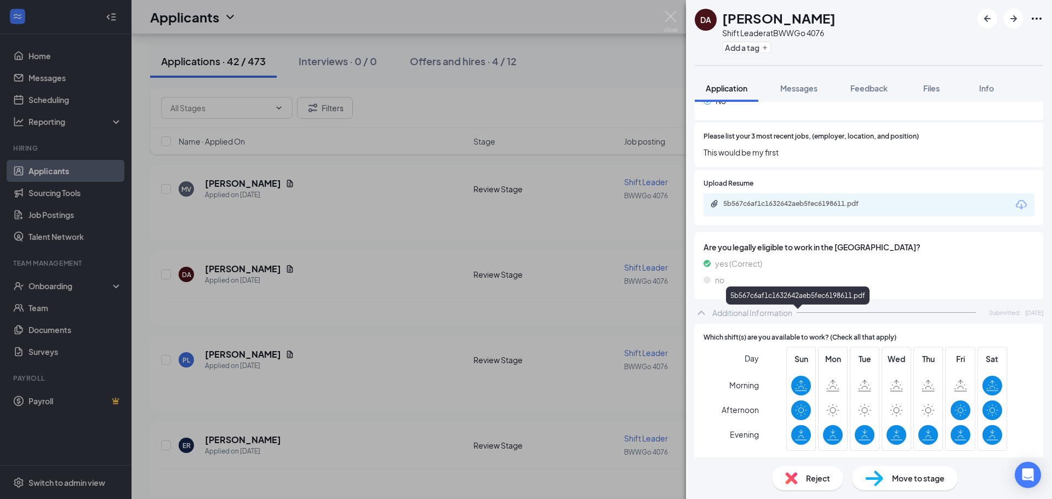
scroll to position [285, 0]
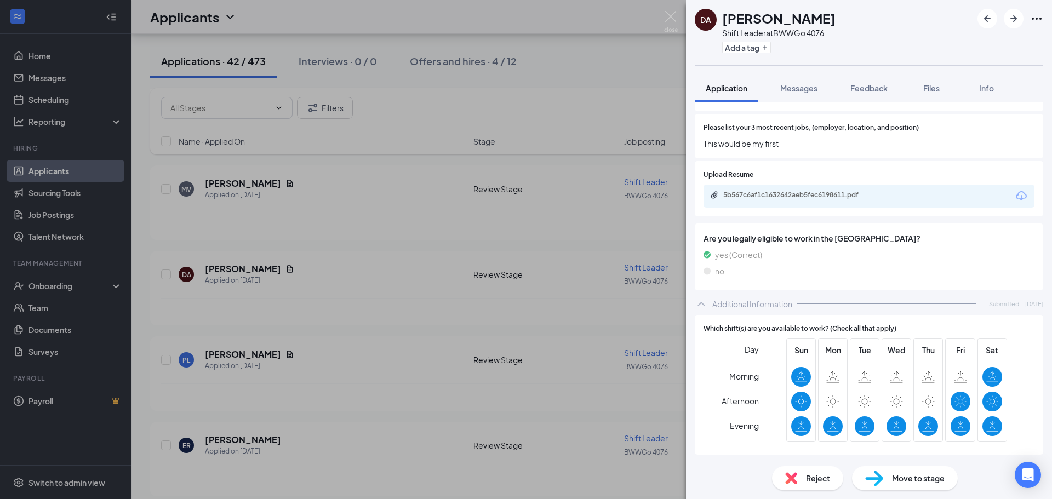
click at [366, 335] on div "DA [PERSON_NAME] Shift Leader at BWWGo 4076 Add a tag Application Messages Feed…" at bounding box center [526, 249] width 1052 height 499
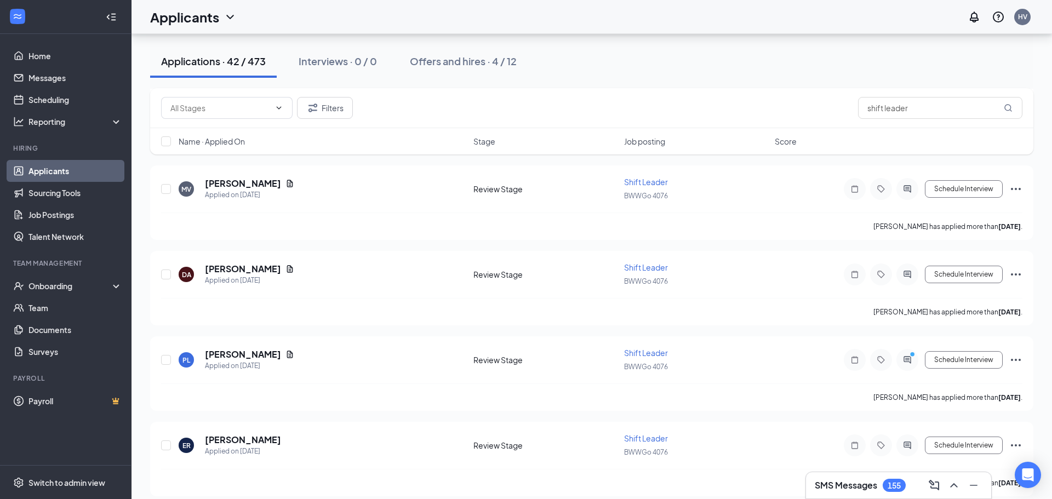
scroll to position [1424, 0]
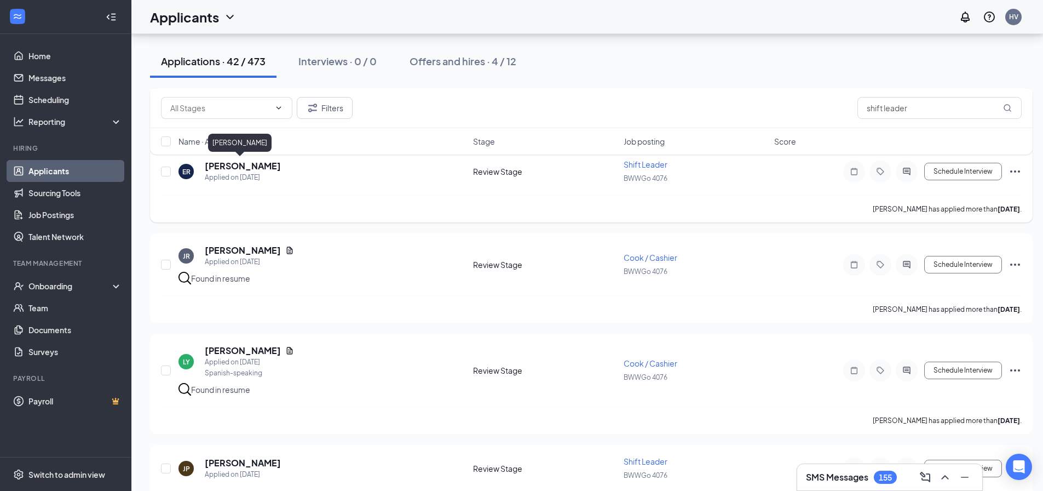
click at [231, 168] on h5 "[PERSON_NAME]" at bounding box center [243, 166] width 76 height 12
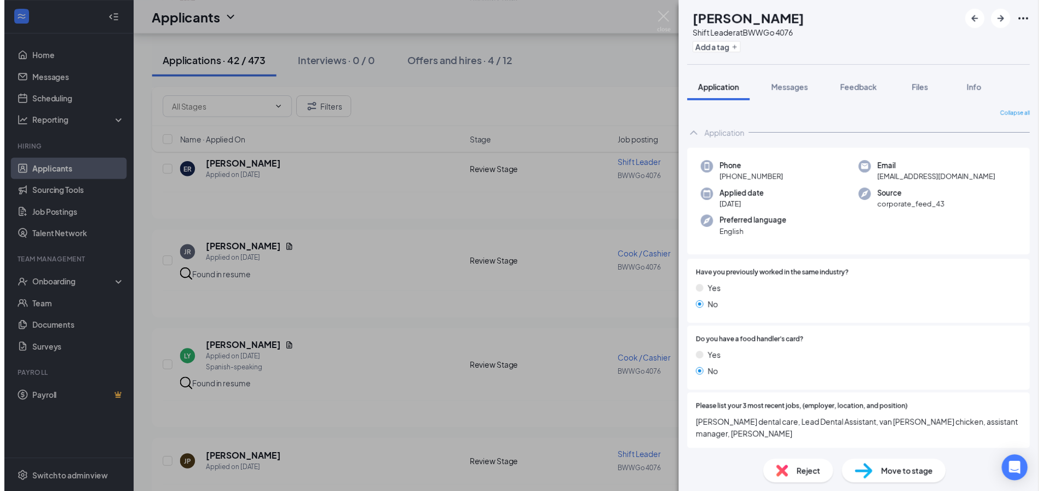
scroll to position [55, 0]
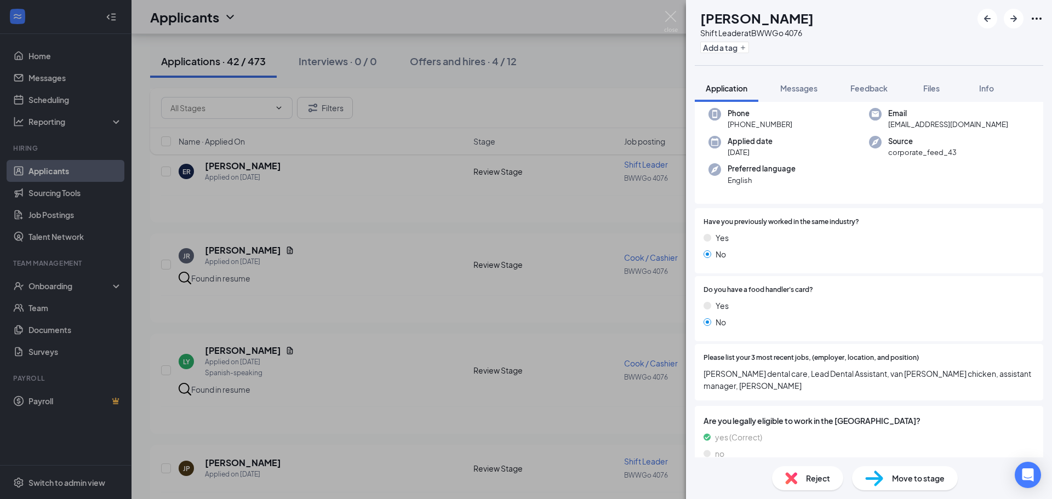
click at [380, 278] on div "ER [PERSON_NAME] Shift Leader at BWWGo 4076 Add a tag Application Messages Feed…" at bounding box center [526, 249] width 1052 height 499
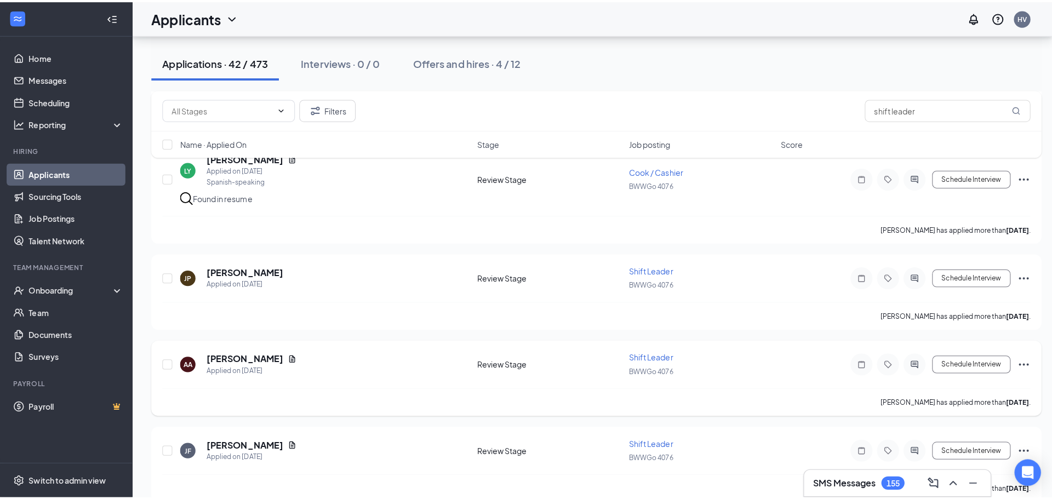
scroll to position [1643, 0]
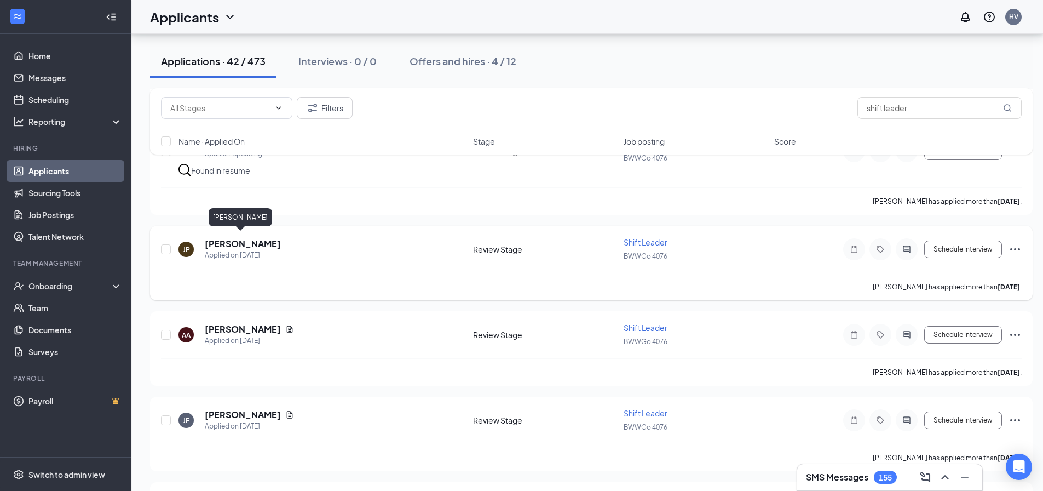
click at [239, 238] on h5 "[PERSON_NAME]" at bounding box center [243, 244] width 76 height 12
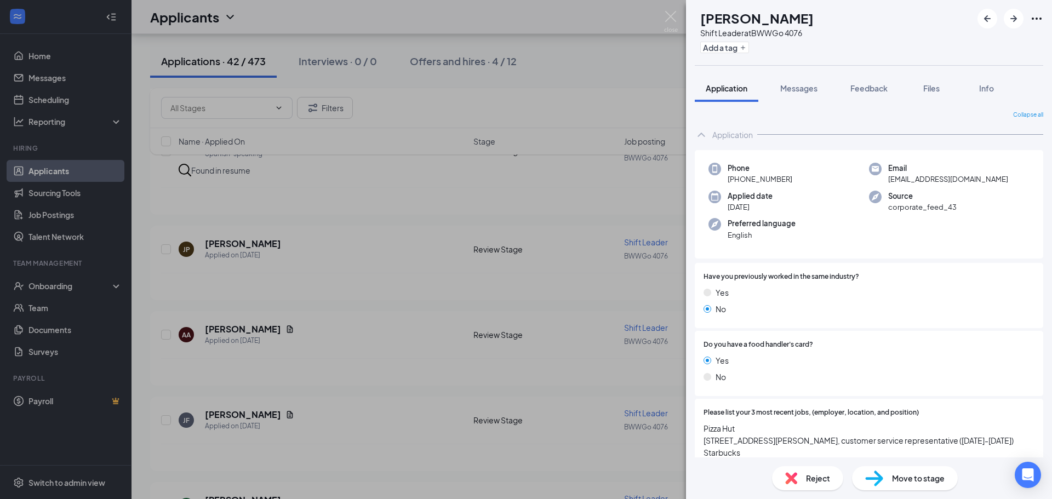
click at [452, 180] on div "JP [PERSON_NAME] Shift Leader at BWWGo 4076 Add a tag Application Messages Feed…" at bounding box center [526, 249] width 1052 height 499
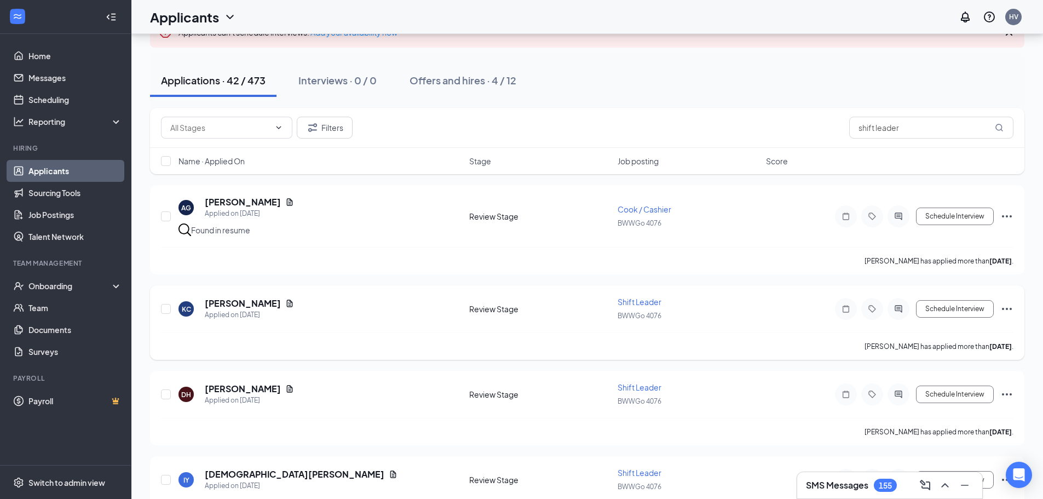
scroll to position [110, 0]
